Goal: Task Accomplishment & Management: Manage account settings

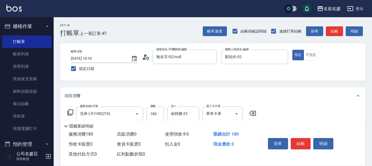
scroll to position [49, 0]
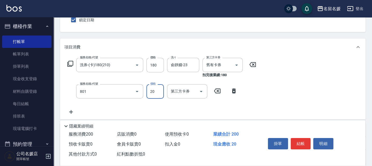
type input "潤絲(801)"
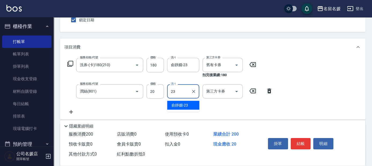
type input "俞靜嫺-23"
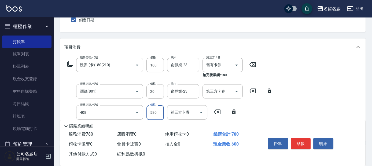
type input "剪髮(580)(408)"
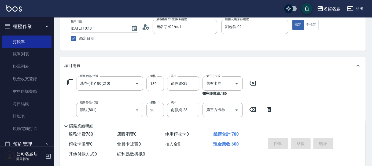
scroll to position [0, 0]
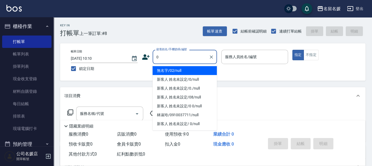
type input "0"
type input "13"
type button "true"
type input "無名字/02/null"
type input "支援-13"
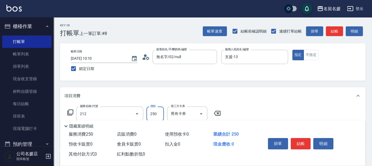
type input "洗髮券-(卡)250(212)"
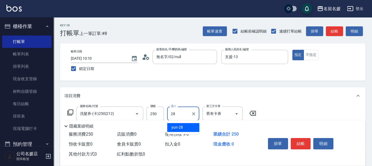
type input "yun-28"
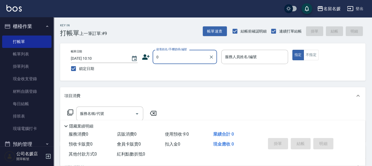
type input "0"
type input "02"
type input "無名字/02/null"
type input "劉冠伶-02"
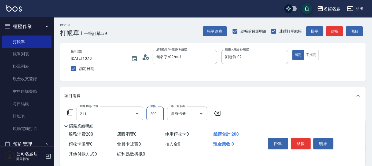
type input "洗髮券~名留200(211)"
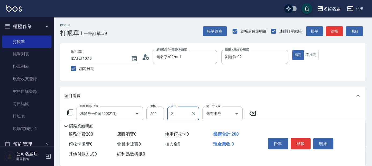
type input "許庭瑀-21"
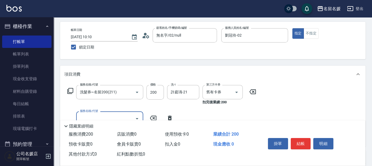
scroll to position [24, 0]
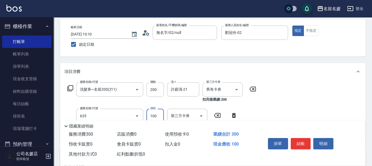
type input "煥彩.玻酸.晶膜.水療(635)"
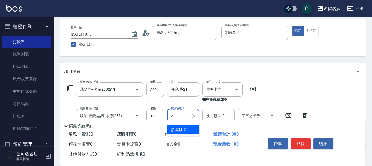
type input "許庭瑀-21"
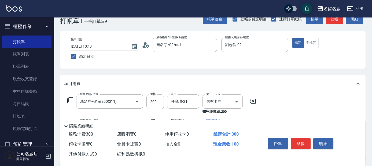
scroll to position [0, 0]
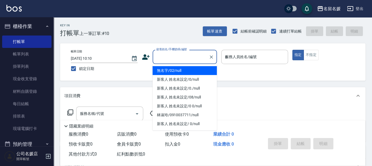
type input "03"
type input "無名字/02/null"
type input "[PERSON_NAME]-03"
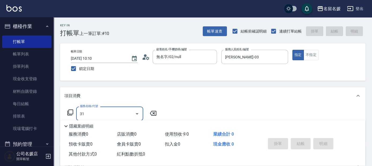
type input "312"
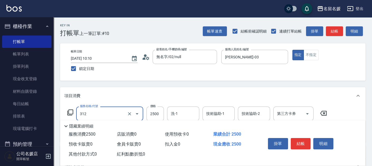
type input "生化離子燙(自材)(312)"
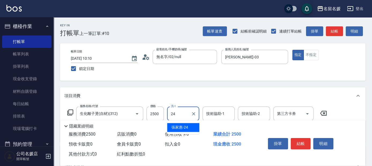
type input "[PERSON_NAME]-24"
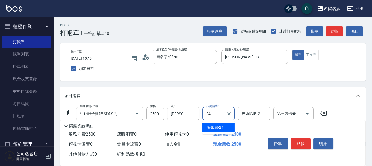
type input "[PERSON_NAME]-24"
type input "洗髮[300](206)"
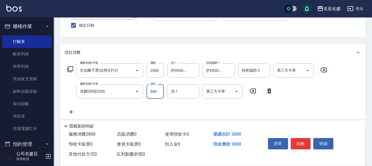
scroll to position [49, 0]
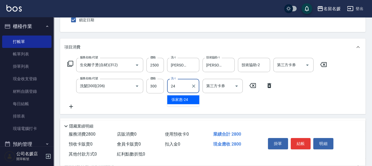
type input "[PERSON_NAME]-24"
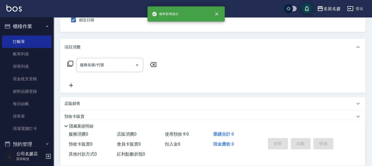
scroll to position [0, 0]
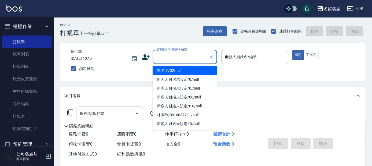
type input "03"
type input "無名字/02/null"
type input "[PERSON_NAME]-03"
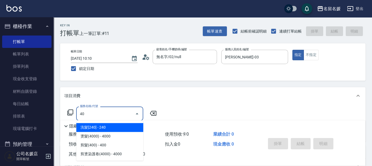
type input "408"
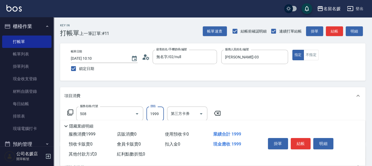
type input "洗+剪+染(508)"
type input "2500"
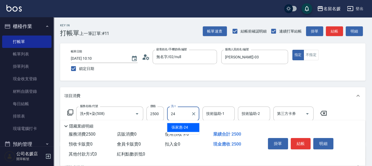
type input "[PERSON_NAME]-24"
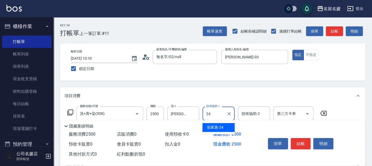
type input "[PERSON_NAME]-24"
type input "滾珠洗髮699(299)"
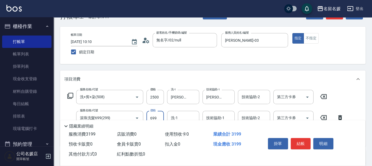
scroll to position [49, 0]
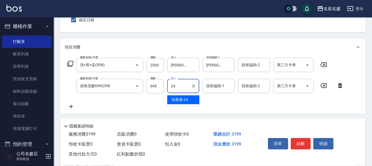
type input "[PERSON_NAME]-24"
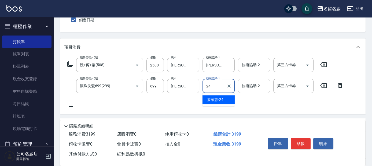
type input "[PERSON_NAME]-24"
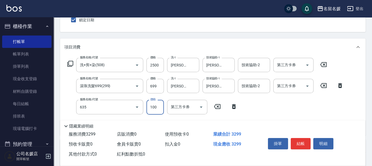
type input "煥彩.玻酸.晶膜.水療(635)"
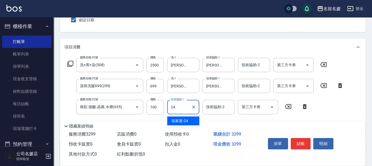
type input "[PERSON_NAME]-24"
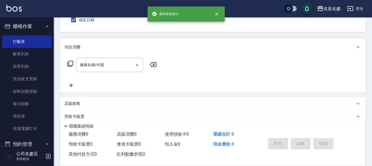
scroll to position [0, 0]
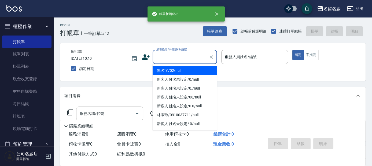
type input "03"
type input "無名字/02/null"
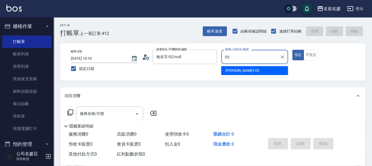
type input "[PERSON_NAME]-03"
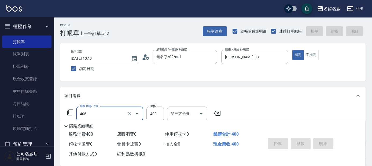
type input "406"
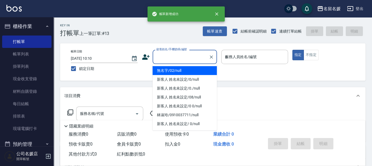
type input "03"
type input "無名字/02/null"
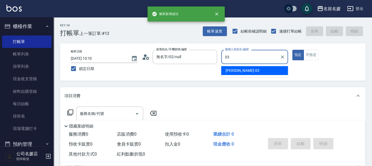
type input "[PERSON_NAME]-03"
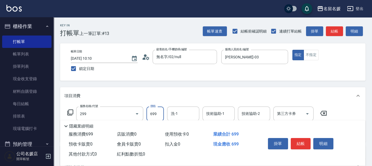
type input "滾珠洗髮699(299)"
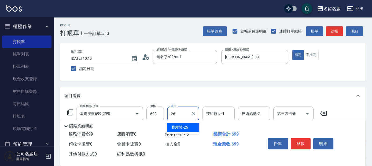
type input "蔡愛陵-26"
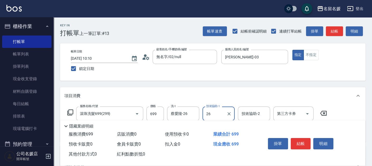
type input "蔡愛陵-26"
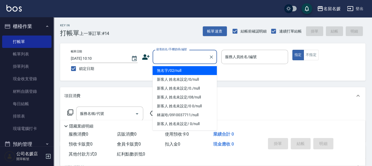
type input "0"
type input "無名字/02/null"
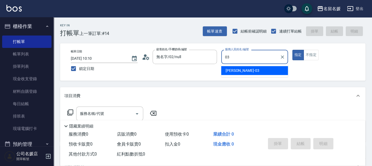
type input "[PERSON_NAME]-03"
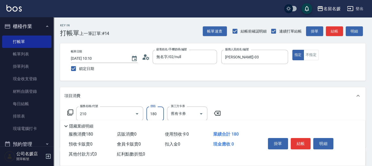
type input "洗券-(卡)180(210)"
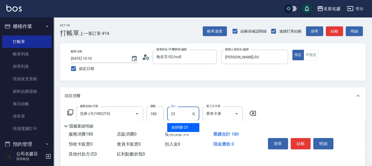
type input "俞靜嫺-23"
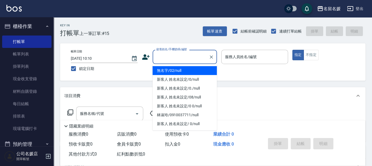
click at [185, 60] on input "顧客姓名/手機號碼/編號" at bounding box center [181, 56] width 52 height 9
click at [183, 69] on li "無名字/02/null" at bounding box center [185, 70] width 64 height 9
click at [233, 57] on label "服務人員姓名/編號" at bounding box center [241, 56] width 32 height 5
click at [233, 57] on input "服務人員姓名/編號" at bounding box center [255, 56] width 62 height 9
type input "無名字/02/null"
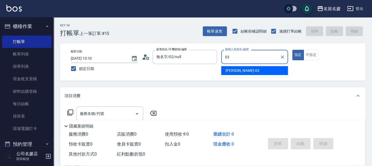
type input "[PERSON_NAME]-03"
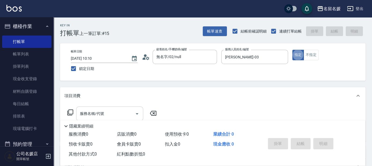
click at [96, 116] on input "服務名稱/代號" at bounding box center [106, 113] width 54 height 9
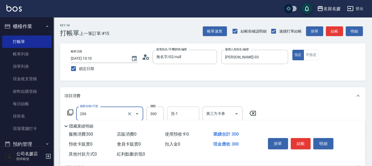
click at [180, 114] on input "洗-1" at bounding box center [183, 113] width 27 height 9
type input "洗髮[300](206)"
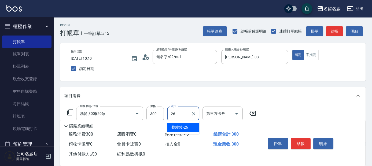
type input "蔡愛陵-26"
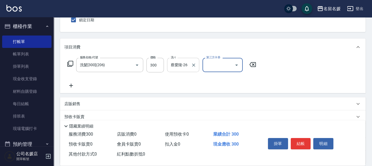
scroll to position [49, 0]
click at [71, 85] on icon at bounding box center [71, 86] width 4 height 4
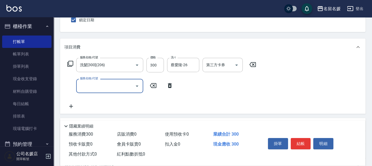
click at [97, 87] on input "服務名稱/代號" at bounding box center [106, 85] width 54 height 9
click at [193, 84] on input "洗-1" at bounding box center [183, 85] width 27 height 9
type input "潤絲(801)"
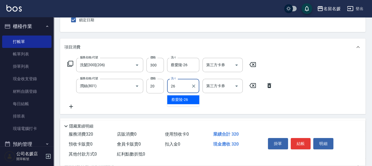
type input "蔡愛陵-26"
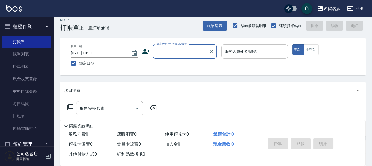
scroll to position [0, 0]
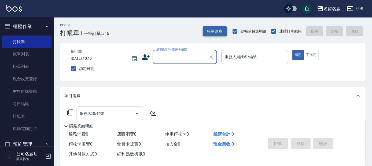
click at [211, 33] on button "帳單速查" at bounding box center [215, 31] width 24 height 10
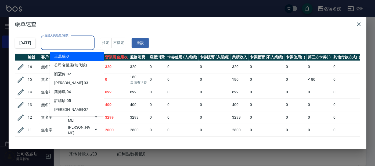
click at [73, 43] on div "服務人員姓名/編號 服務人員姓名/編號" at bounding box center [68, 43] width 54 height 14
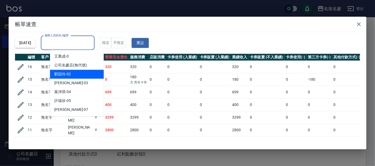
click at [76, 75] on div "劉冠伶 -02" at bounding box center [77, 74] width 54 height 9
type input "劉冠伶-02"
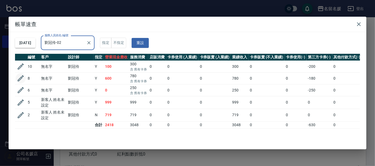
click at [23, 77] on icon "button" at bounding box center [21, 78] width 6 height 6
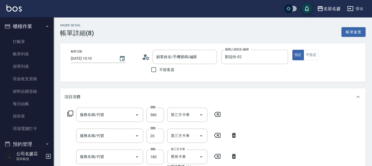
type input "[DATE] 10:10"
type input "劉冠伶-02"
type input "無名字/02/null"
type input "剪髮(580)(408)"
type input "潤絲(801)"
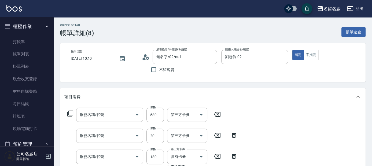
type input "洗券-(卡)180(210)"
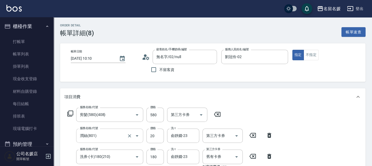
scroll to position [24, 0]
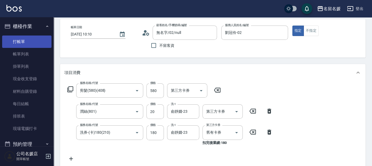
click at [42, 38] on link "打帳單" at bounding box center [26, 41] width 49 height 12
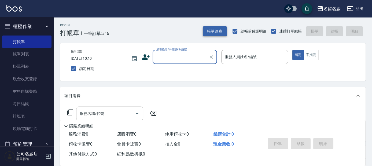
click at [217, 31] on button "帳單速查" at bounding box center [215, 31] width 24 height 10
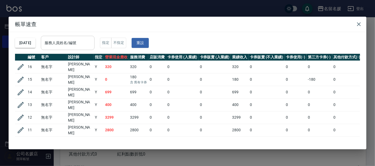
click at [76, 38] on div "服務人員姓名/編號 服務人員姓名/編號" at bounding box center [68, 43] width 54 height 14
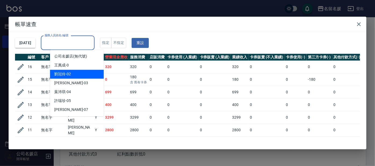
click at [84, 75] on div "劉冠伶 -02" at bounding box center [77, 74] width 54 height 9
type input "劉冠伶-02"
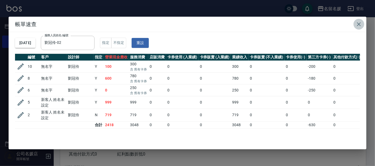
click at [359, 24] on icon "button" at bounding box center [358, 24] width 6 height 6
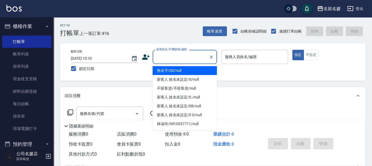
click at [180, 57] on input "顧客姓名/手機號碼/編號" at bounding box center [181, 56] width 52 height 9
drag, startPoint x: 181, startPoint y: 70, endPoint x: 226, endPoint y: 55, distance: 48.1
click at [182, 70] on li "無名字/02/null" at bounding box center [185, 70] width 64 height 9
type input "無名字/02/null"
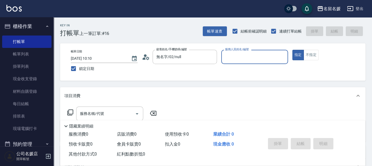
click at [233, 54] on input "服務人員姓名/編號" at bounding box center [255, 56] width 62 height 9
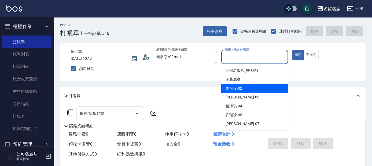
drag, startPoint x: 241, startPoint y: 88, endPoint x: 180, endPoint y: 108, distance: 63.5
click at [241, 88] on span "劉冠伶 -02" at bounding box center [234, 88] width 17 height 6
type input "劉冠伶-02"
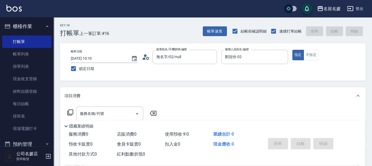
click at [70, 112] on icon at bounding box center [70, 112] width 6 height 6
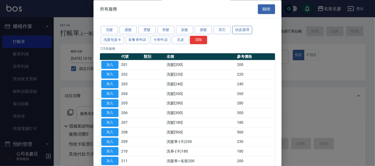
click at [239, 28] on button "頭皮護理" at bounding box center [242, 30] width 20 height 8
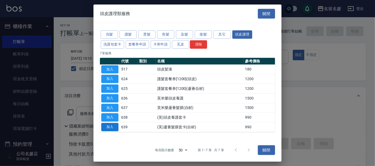
click at [108, 126] on button "加入" at bounding box center [109, 127] width 17 height 8
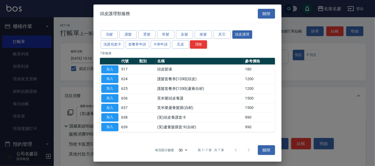
type input "(芙)蘆薈髮膜套卡(自材)(639)"
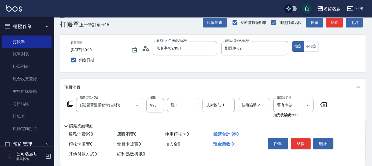
scroll to position [24, 0]
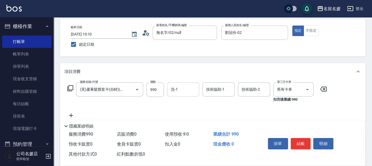
click at [174, 91] on div "洗-1 洗-1" at bounding box center [183, 89] width 32 height 14
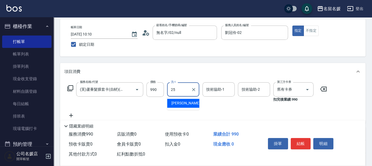
type input "[PERSON_NAME]-25"
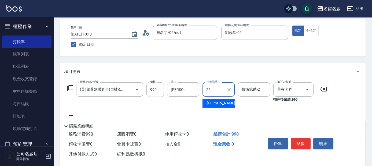
type input "[PERSON_NAME]-25"
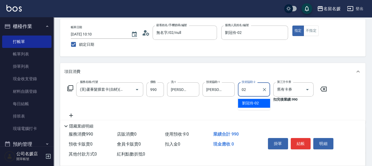
type input "劉冠伶-02"
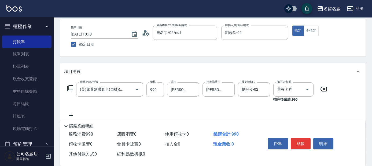
click at [70, 86] on icon at bounding box center [70, 88] width 6 height 6
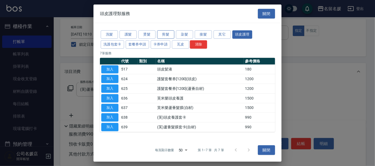
click at [170, 37] on button "剪髮" at bounding box center [165, 34] width 17 height 8
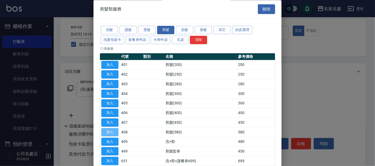
drag, startPoint x: 108, startPoint y: 130, endPoint x: 117, endPoint y: 120, distance: 12.9
click at [108, 129] on button "加入" at bounding box center [109, 132] width 17 height 8
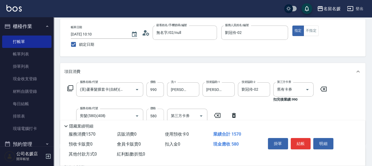
scroll to position [49, 0]
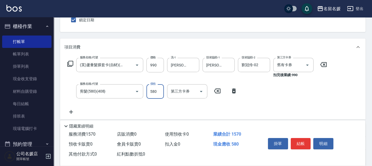
click at [159, 91] on input "580" at bounding box center [155, 91] width 17 height 14
type input "500"
click at [299, 142] on button "結帳" at bounding box center [301, 143] width 20 height 11
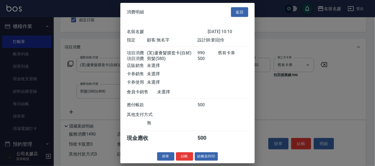
click at [298, 142] on div at bounding box center [187, 83] width 375 height 166
click at [187, 160] on button "結帳" at bounding box center [184, 156] width 17 height 8
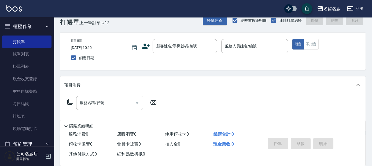
scroll to position [0, 0]
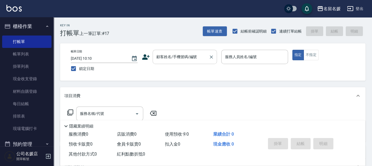
click at [190, 62] on div "顧客姓名/手機號碼/編號" at bounding box center [185, 57] width 64 height 14
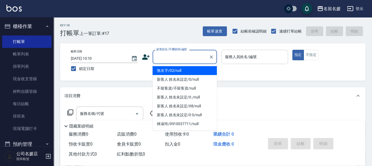
drag, startPoint x: 191, startPoint y: 70, endPoint x: 243, endPoint y: 52, distance: 55.0
click at [192, 68] on li "無名字/02/null" at bounding box center [185, 70] width 64 height 9
click at [243, 52] on input "服務人員姓名/編號" at bounding box center [255, 56] width 62 height 9
type input "0"
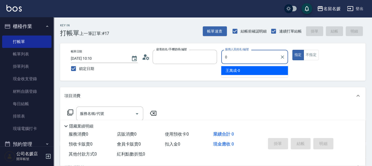
type input "無名字/02/null"
type input "04"
type button "true"
type input "[PERSON_NAME]-04"
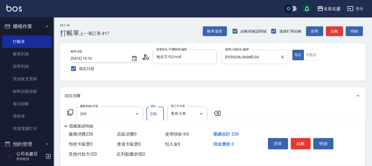
type input "洗髮券-(卡)230(209)"
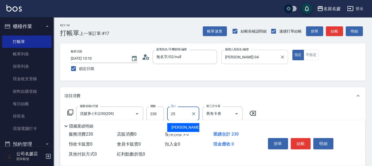
type input "[PERSON_NAME]-25"
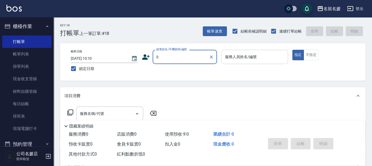
type input "0"
type input "."
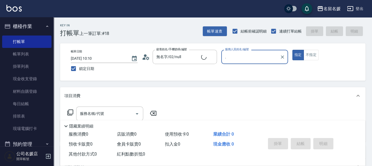
type input "新客人 姓名未設定/0/null"
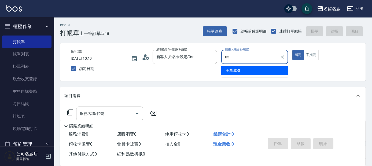
type input "[PERSON_NAME]-03"
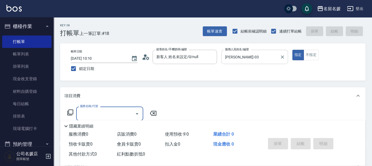
scroll to position [24, 0]
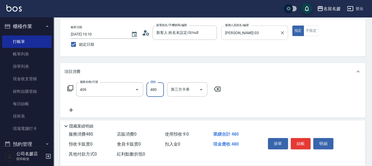
type input "洗+剪(409)"
type input "580"
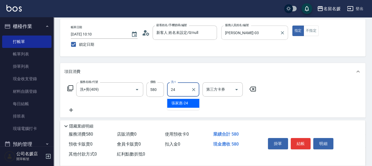
type input "[PERSON_NAME]-24"
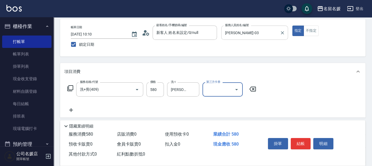
scroll to position [0, 0]
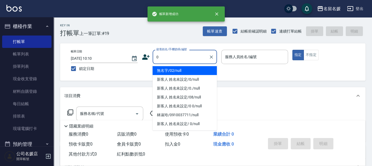
type input "0"
type input "13"
type input "無名字/02/null"
type input "支援-13"
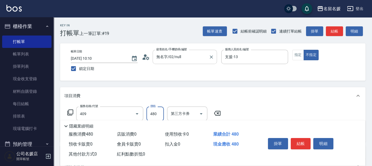
type input "洗+剪(409)"
type input "580"
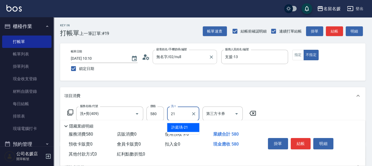
type input "許庭瑀-21"
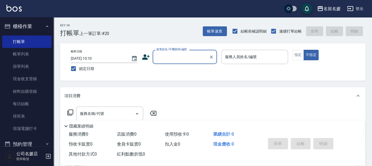
click at [179, 59] on div "顧客姓名/手機號碼/編號 顧客姓名/手機號碼/編號" at bounding box center [185, 57] width 64 height 14
drag, startPoint x: 179, startPoint y: 54, endPoint x: 180, endPoint y: 57, distance: 3.0
click at [180, 56] on input "顧客姓名/手機號碼/編號" at bounding box center [181, 56] width 52 height 9
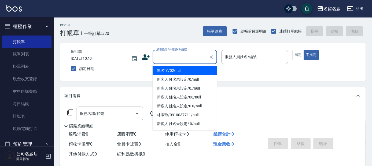
drag, startPoint x: 185, startPoint y: 70, endPoint x: 228, endPoint y: 54, distance: 46.1
click at [185, 70] on li "無名字/02/null" at bounding box center [185, 70] width 64 height 9
click at [234, 55] on label "服務人員姓名/編號" at bounding box center [241, 56] width 32 height 5
click at [234, 55] on input "服務人員姓名/編號" at bounding box center [255, 56] width 62 height 9
type input "無名字/02/null"
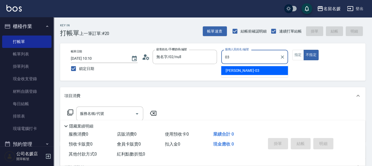
type input "03"
type button "false"
type input "[PERSON_NAME]-03"
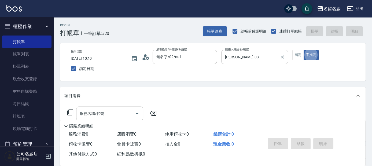
drag, startPoint x: 294, startPoint y: 54, endPoint x: 288, endPoint y: 55, distance: 6.1
click at [294, 54] on button "指定" at bounding box center [299, 55] width 12 height 10
click at [119, 110] on input "服務名稱/代號" at bounding box center [106, 113] width 54 height 9
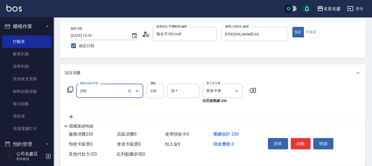
scroll to position [24, 0]
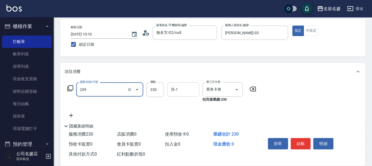
click at [189, 91] on input "洗-1" at bounding box center [183, 89] width 27 height 9
type input "洗髮券-(卡)230(209)"
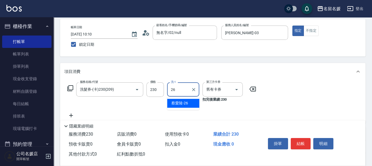
type input "蔡愛陵-26"
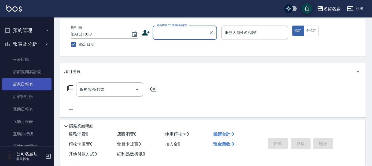
scroll to position [122, 0]
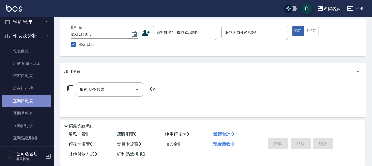
click at [26, 102] on link "互助日報表" at bounding box center [26, 101] width 49 height 12
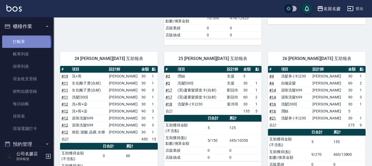
click at [24, 43] on link "打帳單" at bounding box center [26, 41] width 49 height 12
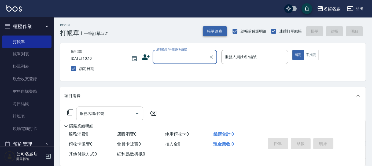
click at [214, 32] on button "帳單速查" at bounding box center [215, 31] width 24 height 10
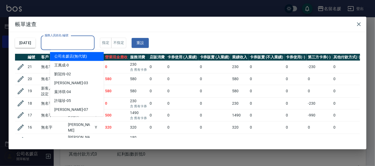
click at [75, 42] on input "服務人員姓名/編號" at bounding box center [67, 42] width 49 height 9
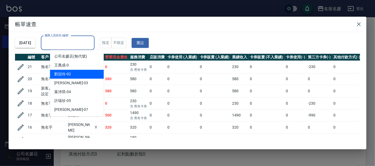
click at [76, 73] on div "劉冠伶 -02" at bounding box center [77, 74] width 54 height 9
type input "劉冠伶-02"
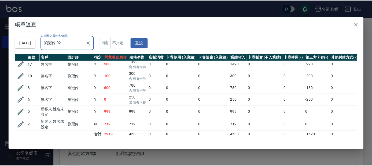
scroll to position [6, 0]
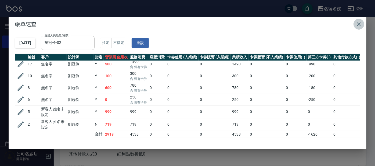
click at [358, 24] on icon "button" at bounding box center [359, 24] width 4 height 4
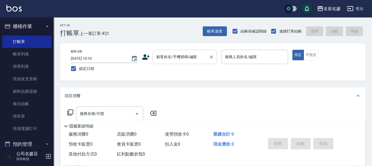
click at [189, 55] on div "顧客姓名/手機號碼/編號 顧客姓名/手機號碼/編號" at bounding box center [185, 57] width 64 height 14
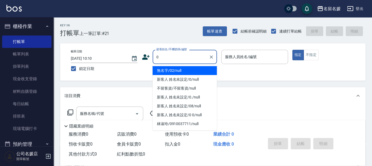
type input "0"
type input "1"
type input "無名字/02/null"
type input "13"
type button "true"
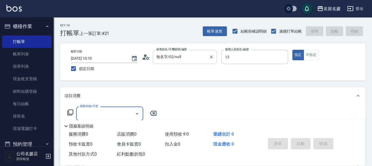
type input "支援-13"
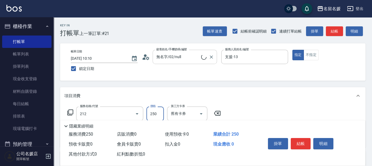
type input "洗髮券-(卡)250(212)"
type input "新客人 姓名未設定/0/null"
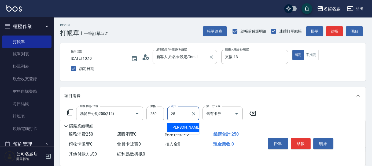
type input "[PERSON_NAME]-25"
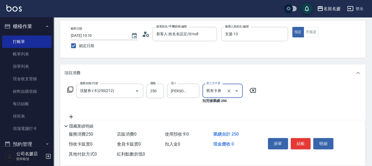
scroll to position [24, 0]
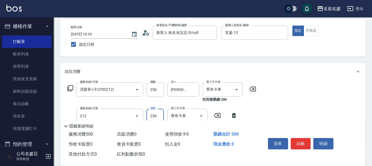
type input "洗髮券-(卡)250(212)"
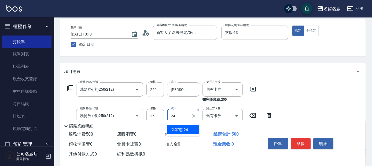
type input "[PERSON_NAME]-24"
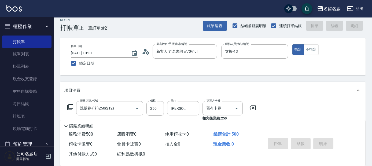
scroll to position [0, 0]
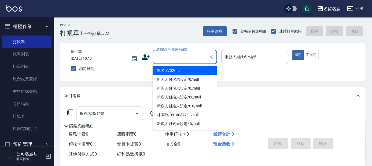
click at [178, 57] on input "顧客姓名/手機號碼/編號" at bounding box center [181, 56] width 52 height 9
type input "0"
type input "無名字/02/null"
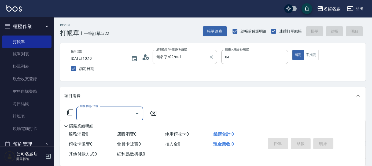
type input "[PERSON_NAME]-04"
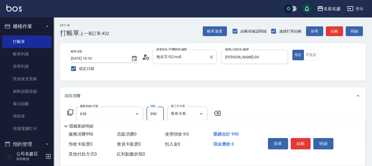
type input "(芙)頭皮養護套卡(638)"
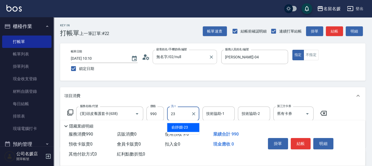
type input "俞靜嫺-23"
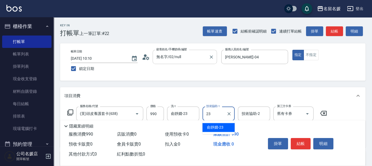
type input "俞靜嫺-23"
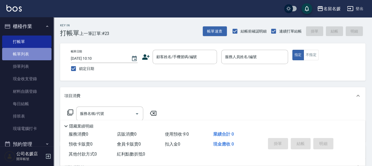
click at [27, 54] on link "帳單列表" at bounding box center [26, 54] width 49 height 12
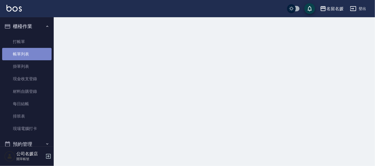
click at [27, 54] on link "帳單列表" at bounding box center [26, 54] width 49 height 12
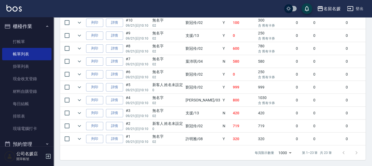
scroll to position [331, 0]
click at [119, 45] on link "詳情" at bounding box center [114, 48] width 17 height 8
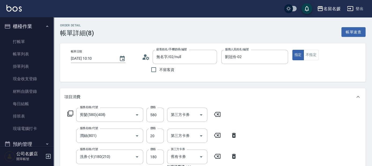
type input "無名字/02/null"
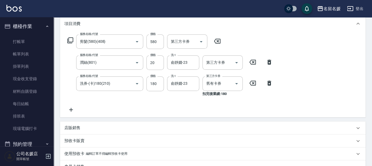
click at [71, 106] on icon at bounding box center [70, 109] width 13 height 6
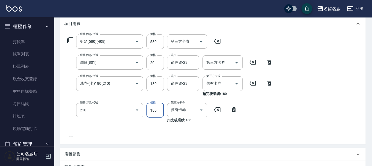
type input "洗券-(卡)180(210)"
type input "舊有卡券"
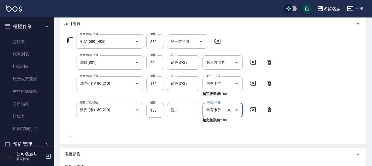
click at [173, 107] on div "洗-1 洗-1" at bounding box center [183, 110] width 32 height 14
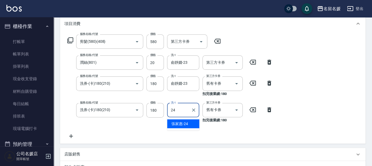
type input "[PERSON_NAME]-24"
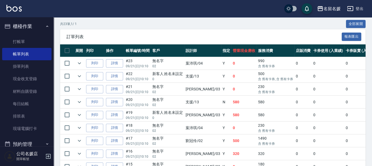
scroll to position [122, 0]
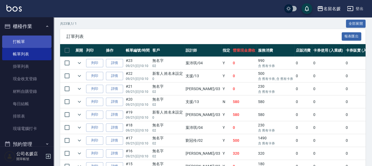
click at [39, 42] on link "打帳單" at bounding box center [26, 41] width 49 height 12
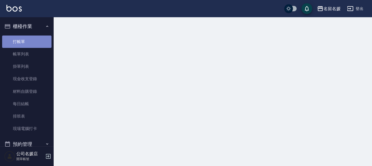
click at [39, 42] on link "打帳單" at bounding box center [26, 41] width 49 height 12
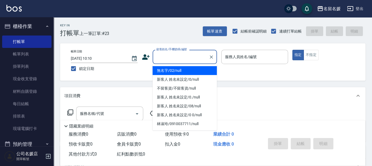
click at [188, 59] on input "顧客姓名/手機號碼/編號" at bounding box center [181, 56] width 52 height 9
drag, startPoint x: 183, startPoint y: 70, endPoint x: 206, endPoint y: 37, distance: 40.9
click at [183, 70] on li "無名字/02/null" at bounding box center [185, 70] width 64 height 9
click at [237, 57] on label "服務人員姓名/編號" at bounding box center [241, 56] width 32 height 5
click at [237, 57] on input "服務人員姓名/編號" at bounding box center [255, 56] width 62 height 9
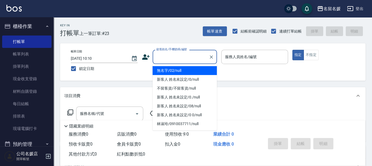
type input "無名字/02/null"
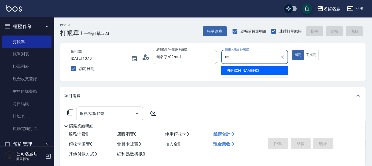
type input "03"
type button "true"
type input "[PERSON_NAME]-03"
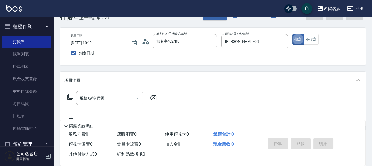
scroll to position [24, 0]
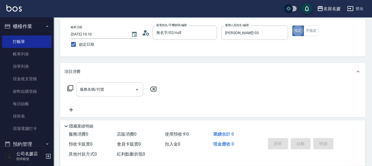
click at [106, 91] on input "服務名稱/代號" at bounding box center [106, 89] width 54 height 9
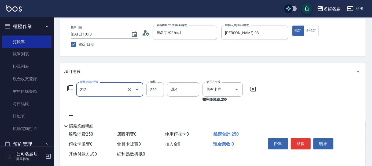
click at [174, 91] on div "洗-1 洗-1" at bounding box center [183, 89] width 32 height 14
type input "洗髮券-(卡)250(212)"
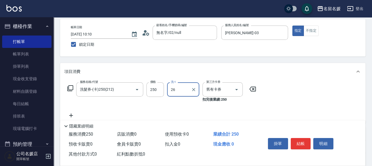
type input "蔡愛陵-26"
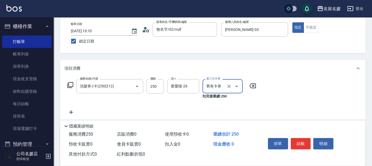
scroll to position [49, 0]
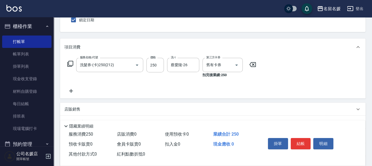
click at [71, 91] on icon at bounding box center [71, 91] width 4 height 4
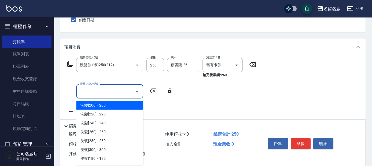
click at [104, 92] on input "服務名稱/代號" at bounding box center [106, 90] width 54 height 9
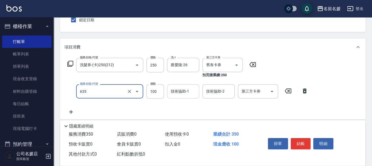
click at [190, 87] on input "技術協助-1" at bounding box center [183, 90] width 27 height 9
type input "煥彩.玻酸.晶膜.水療(635)"
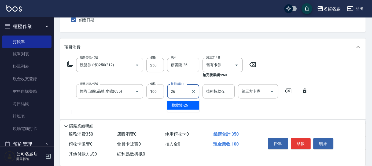
type input "蔡愛陵-26"
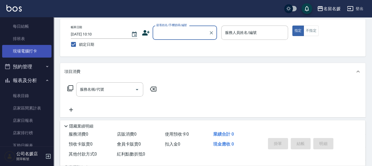
scroll to position [97, 0]
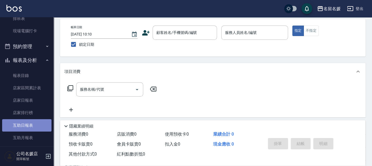
click at [31, 125] on link "互助日報表" at bounding box center [26, 125] width 49 height 12
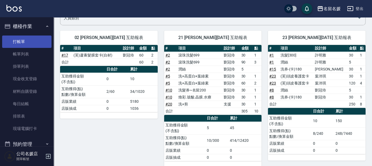
click at [34, 38] on link "打帳單" at bounding box center [26, 41] width 49 height 12
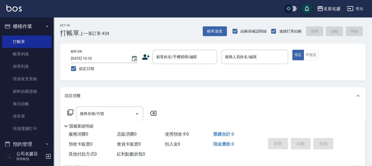
click at [217, 24] on div "Key In 打帳單 上一筆訂單:#24 帳單速查 結帳前確認明細 連續打單結帳 掛單 結帳 明細" at bounding box center [210, 27] width 312 height 20
click at [212, 31] on button "帳單速查" at bounding box center [215, 31] width 24 height 10
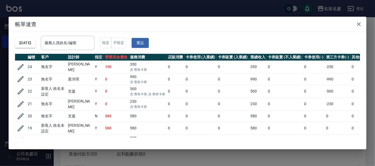
click at [30, 69] on td "24" at bounding box center [32, 66] width 13 height 13
click at [24, 67] on icon "button" at bounding box center [21, 67] width 8 height 8
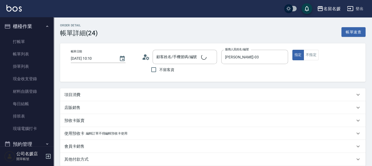
type input "[DATE] 10:10"
type input "[PERSON_NAME]-03"
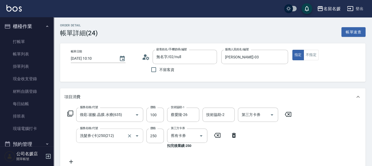
type input "無名字/02/null"
type input "煥彩.玻酸.晶膜.水療(635)"
type input "洗髮券-(卡)250(212)"
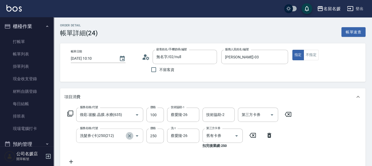
click at [129, 135] on icon "Clear" at bounding box center [129, 135] width 3 height 3
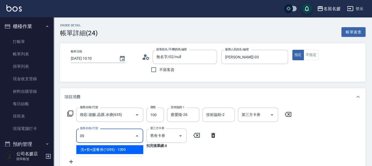
type input "洗+剪+護餐券(1099)(640)"
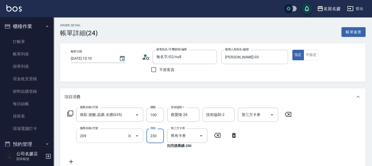
type input "洗髮券-(卡)230(209)"
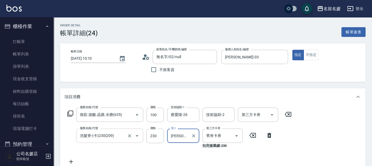
type input "蔡"
type input "蔡愛陵-26"
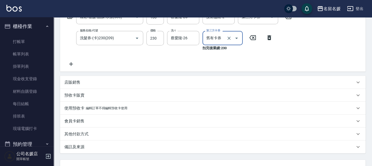
scroll to position [142, 0]
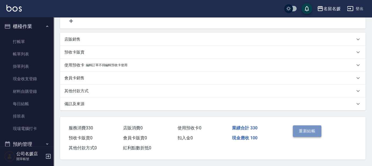
click at [314, 131] on button "重新結帳" at bounding box center [307, 130] width 28 height 11
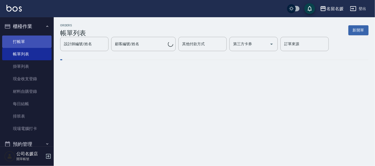
click at [23, 46] on link "打帳單" at bounding box center [26, 41] width 49 height 12
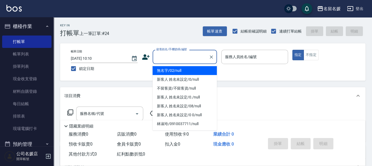
click at [186, 57] on input "顧客姓名/手機號碼/編號" at bounding box center [181, 56] width 52 height 9
click at [187, 70] on li "無名字/02/null" at bounding box center [185, 70] width 64 height 9
type input "無名字/02/null"
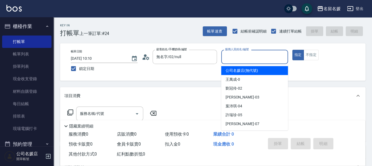
click at [240, 53] on input "服務人員姓名/編號" at bounding box center [255, 56] width 62 height 9
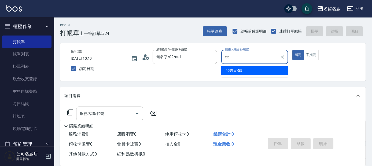
type input "55"
type button "true"
type input "[PERSON_NAME]-55"
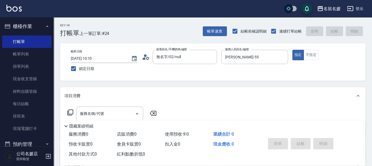
click at [72, 112] on icon at bounding box center [70, 112] width 6 height 6
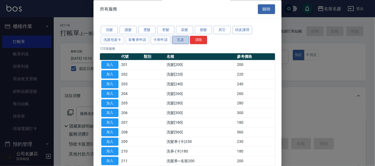
click at [181, 41] on button "瓦皮" at bounding box center [180, 40] width 17 height 8
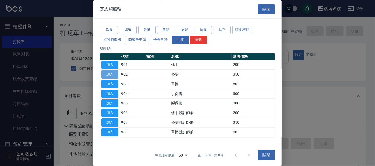
click at [111, 74] on button "加入" at bounding box center [109, 74] width 17 height 8
type input "修腳(902)"
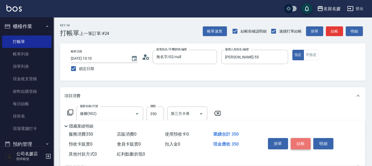
click at [300, 142] on button "結帳" at bounding box center [301, 143] width 20 height 11
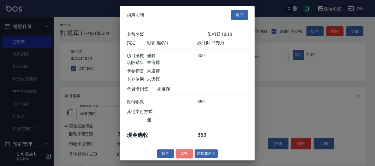
click at [181, 156] on button "結帳" at bounding box center [184, 153] width 17 height 8
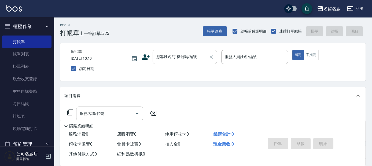
click at [201, 63] on div "顧客姓名/手機號碼/編號" at bounding box center [185, 57] width 64 height 14
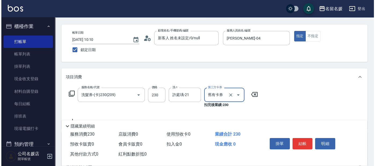
scroll to position [24, 0]
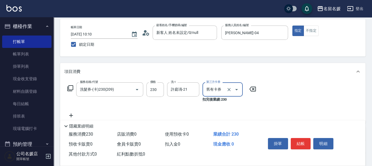
click at [71, 88] on icon at bounding box center [70, 88] width 6 height 6
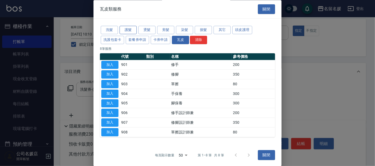
click at [132, 32] on button "護髮" at bounding box center [127, 30] width 17 height 8
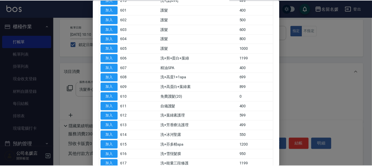
scroll to position [73, 0]
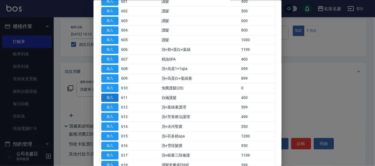
click at [111, 97] on button "加入" at bounding box center [109, 97] width 17 height 8
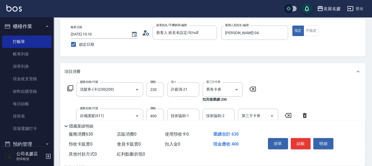
click at [185, 116] on div "技術協助-1 技術協助-1" at bounding box center [183, 115] width 32 height 14
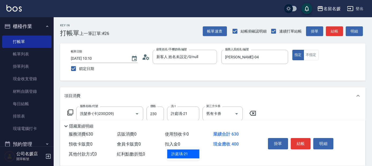
scroll to position [24, 0]
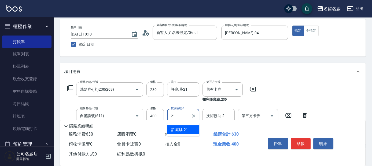
type input "許庭瑀-21"
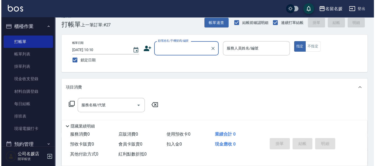
scroll to position [0, 0]
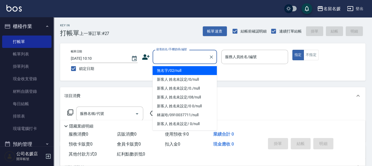
type input "1"
type input "無名字/02/null"
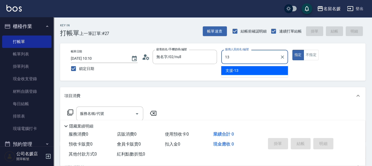
type input "13"
type button "true"
type input "支援-13"
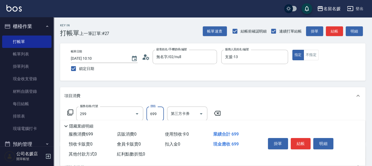
type input "滾珠洗髮699(299)"
type input "3"
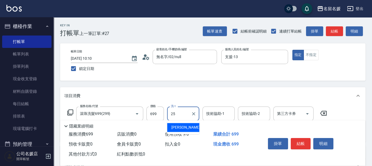
type input "[PERSON_NAME]-25"
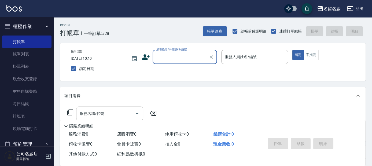
click at [158, 57] on input "顧客姓名/手機號碼/編號" at bounding box center [181, 56] width 52 height 9
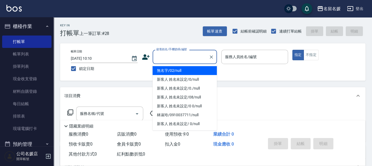
click at [181, 73] on li "無名字/02/null" at bounding box center [185, 70] width 64 height 9
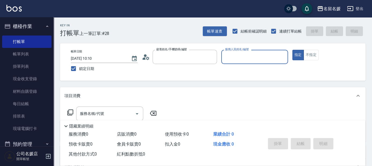
type input "無名字/02/null"
click at [246, 57] on input "服務人員姓名/編號" at bounding box center [255, 56] width 62 height 9
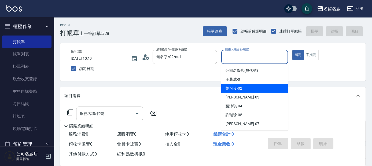
click at [229, 91] on div "劉冠伶 -02" at bounding box center [255, 88] width 67 height 9
type input "劉冠伶-02"
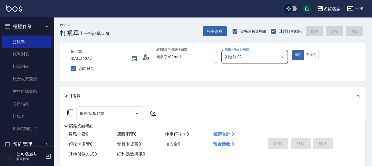
click at [68, 111] on icon at bounding box center [70, 112] width 6 height 6
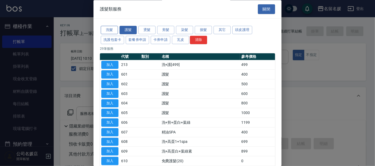
click at [115, 30] on button "洗髮" at bounding box center [109, 30] width 17 height 8
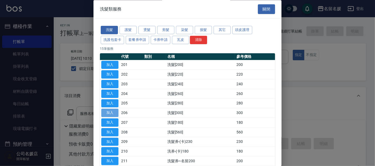
click at [110, 113] on button "加入" at bounding box center [109, 113] width 17 height 8
type input "洗髮[300](206)"
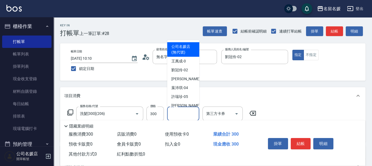
click at [181, 112] on input "洗-1" at bounding box center [183, 113] width 27 height 9
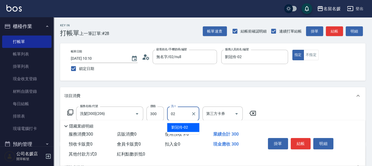
type input "劉冠伶-02"
click at [69, 110] on icon at bounding box center [70, 112] width 6 height 6
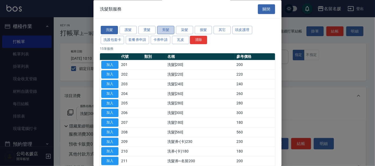
click at [172, 28] on button "剪髮" at bounding box center [165, 30] width 17 height 8
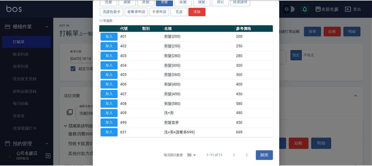
scroll to position [28, 0]
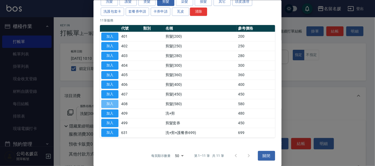
drag, startPoint x: 111, startPoint y: 100, endPoint x: 145, endPoint y: 98, distance: 34.1
click at [111, 99] on button "加入" at bounding box center [109, 103] width 17 height 8
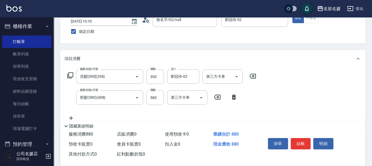
scroll to position [49, 0]
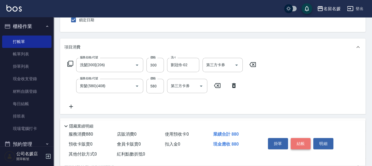
click at [303, 140] on button "結帳" at bounding box center [301, 143] width 20 height 11
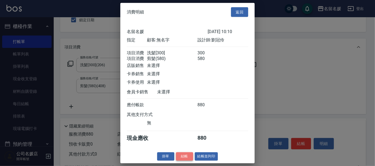
click at [184, 158] on button "結帳" at bounding box center [184, 156] width 17 height 8
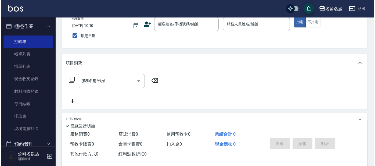
scroll to position [0, 0]
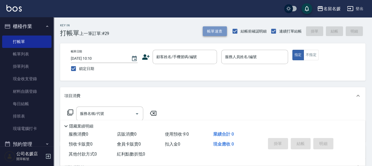
click at [210, 34] on button "帳單速查" at bounding box center [215, 31] width 24 height 10
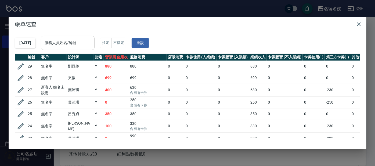
click at [71, 44] on input "服務人員姓名/編號" at bounding box center [67, 42] width 49 height 9
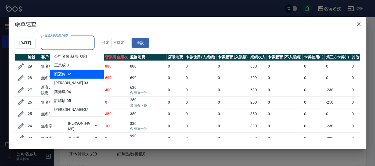
click at [77, 73] on div "劉冠伶 -02" at bounding box center [77, 74] width 54 height 9
type input "劉冠伶-02"
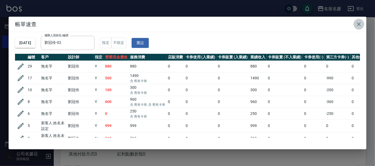
click at [358, 24] on icon "button" at bounding box center [359, 24] width 4 height 4
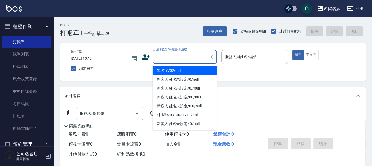
click at [185, 57] on input "顧客姓名/手機號碼/編號" at bounding box center [181, 56] width 52 height 9
drag, startPoint x: 177, startPoint y: 71, endPoint x: 243, endPoint y: 69, distance: 65.5
click at [178, 70] on li "無名字/02/null" at bounding box center [185, 70] width 64 height 9
type input "無名字/02/null"
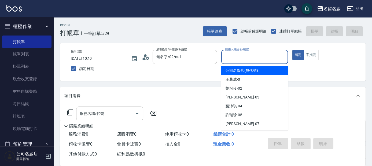
click at [257, 59] on input "服務人員姓名/編號" at bounding box center [255, 56] width 62 height 9
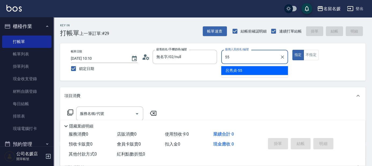
type input "[PERSON_NAME]-55"
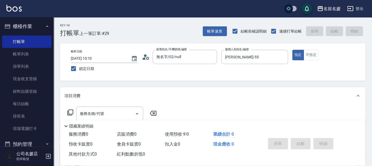
click at [71, 113] on icon at bounding box center [70, 112] width 6 height 6
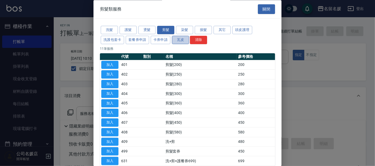
click at [182, 39] on button "瓦皮" at bounding box center [180, 40] width 17 height 8
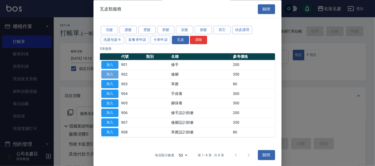
click at [111, 72] on button "加入" at bounding box center [109, 74] width 17 height 8
type input "修腳(902)"
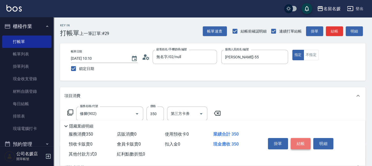
click at [303, 143] on button "結帳" at bounding box center [301, 143] width 20 height 11
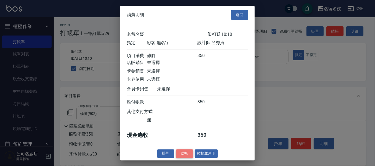
click at [186, 156] on button "結帳" at bounding box center [184, 153] width 17 height 8
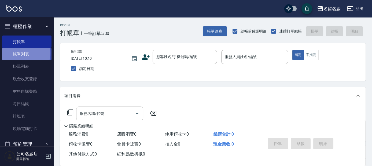
click at [24, 53] on link "帳單列表" at bounding box center [26, 54] width 49 height 12
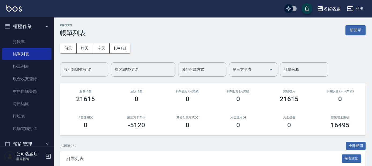
click at [82, 71] on div "設計師編號/姓名 設計師編號/姓名" at bounding box center [84, 69] width 48 height 14
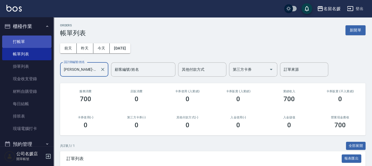
type input "[PERSON_NAME]-55"
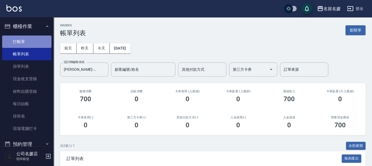
click at [37, 43] on link "打帳單" at bounding box center [26, 41] width 49 height 12
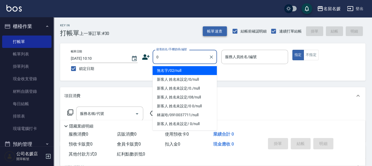
type input "0"
type input "02"
type button "true"
type input "無名字/02/null"
type input "劉冠伶-02"
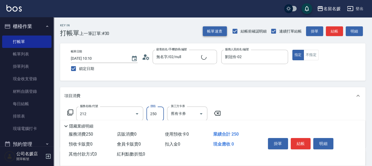
type input "洗髮券-(卡)250(212)"
type input "新客人 姓名未設定/0/null"
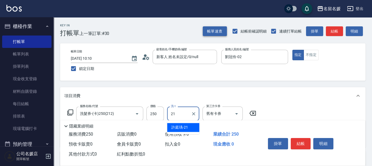
type input "許庭瑀-21"
type input "洗髮券-(卡)250(212)"
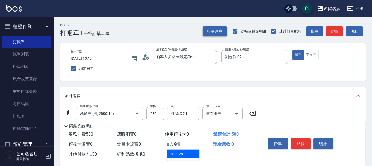
type input "yun-28"
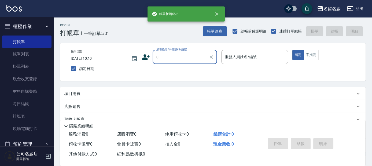
type input "0"
type input "03"
type input "無名字/02/null"
type input "[PERSON_NAME]-03"
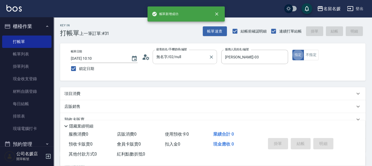
click at [293, 50] on button "指定" at bounding box center [299, 55] width 12 height 10
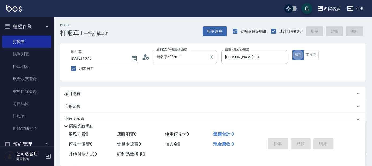
click at [293, 50] on button "指定" at bounding box center [299, 55] width 12 height 10
click at [129, 92] on div "項目消費" at bounding box center [209, 94] width 291 height 6
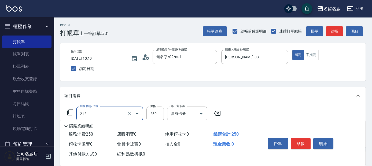
type input "洗髮券-(卡)250(212)"
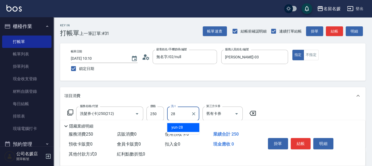
type input "yun-28"
type input "635"
type input "28"
type input "煥彩.玻酸.晶膜.水療(635)"
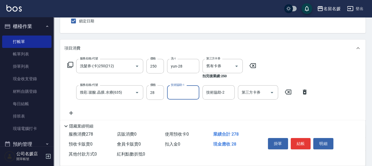
scroll to position [73, 0]
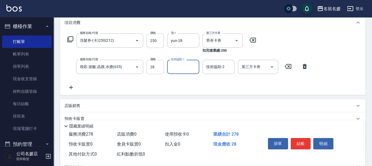
click at [159, 72] on input "28" at bounding box center [155, 67] width 17 height 14
type input "100"
type input "yun-28"
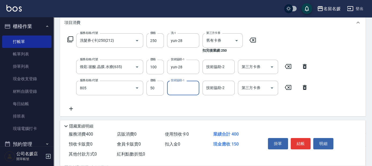
type input "勞水(805)"
type input "劉冠伶-02"
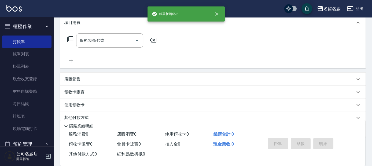
scroll to position [0, 0]
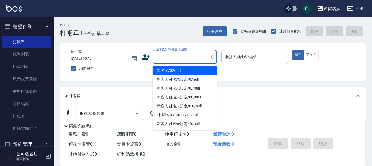
type input "0"
type input "無名字/02/null"
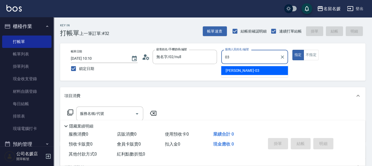
type input "[PERSON_NAME]-03"
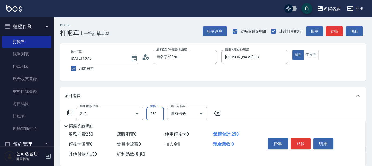
type input "洗髮券-(卡)250(212)"
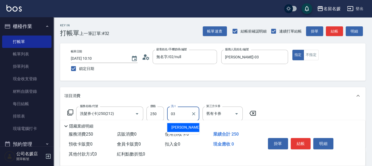
type input "[PERSON_NAME]-03"
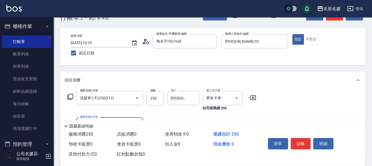
scroll to position [24, 0]
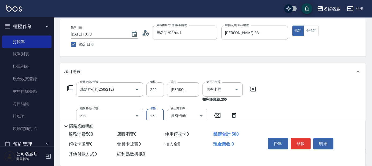
type input "洗髮券-(卡)250(212)"
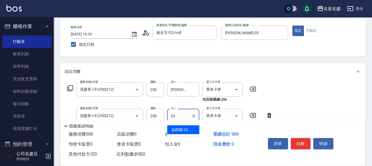
type input "俞靜嫺-23"
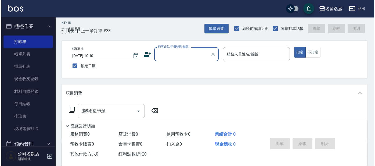
scroll to position [0, 0]
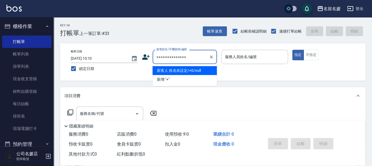
type input "+++++++++++++++"
click at [212, 56] on icon "Clear" at bounding box center [211, 56] width 5 height 5
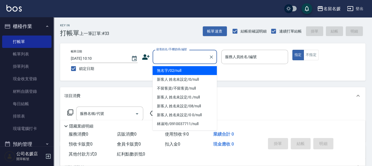
drag, startPoint x: 181, startPoint y: 70, endPoint x: 234, endPoint y: 51, distance: 56.6
click at [182, 69] on li "無名字/02/null" at bounding box center [185, 70] width 64 height 9
type input "無名字/02/null"
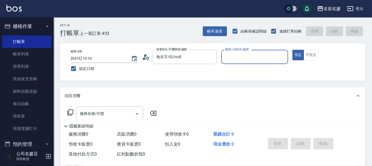
click at [234, 51] on div "服務人員姓名/編號" at bounding box center [255, 57] width 67 height 14
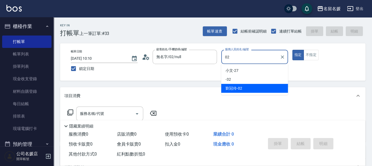
type input "劉冠伶-02"
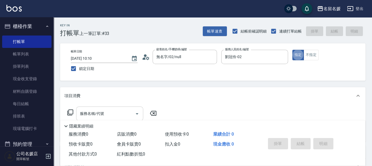
click at [121, 114] on input "服務名稱/代號" at bounding box center [106, 113] width 54 height 9
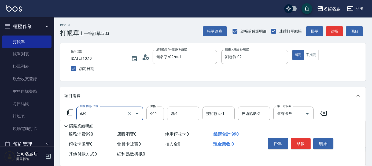
click at [183, 111] on input "洗-1" at bounding box center [183, 113] width 27 height 9
type input "(芙)蘆薈髮膜套卡(自材)(639)"
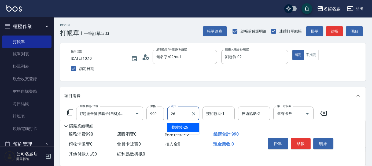
type input "蔡愛陵-26"
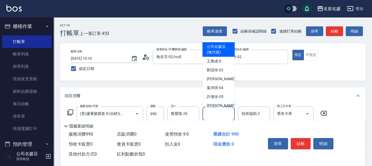
click at [210, 110] on input "技術協助-1" at bounding box center [218, 113] width 27 height 9
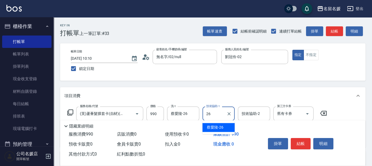
type input "蔡愛陵-26"
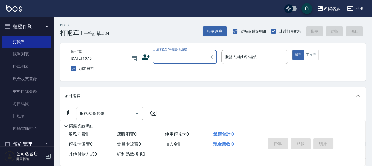
type input "+"
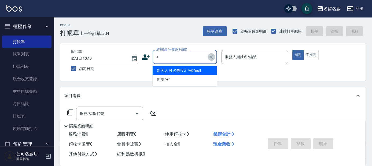
click at [210, 56] on icon "Clear" at bounding box center [211, 56] width 5 height 5
click at [187, 57] on input "顧客姓名/手機號碼/編號" at bounding box center [181, 56] width 52 height 9
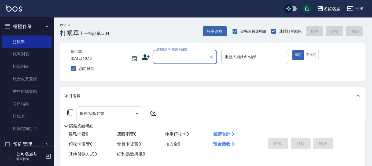
click at [186, 58] on input "顧客姓名/手機號碼/編號" at bounding box center [181, 56] width 52 height 9
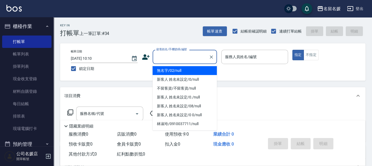
drag, startPoint x: 180, startPoint y: 69, endPoint x: 245, endPoint y: 57, distance: 66.9
click at [183, 67] on li "無名字/02/null" at bounding box center [185, 70] width 64 height 9
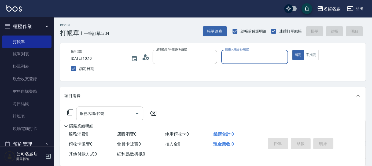
type input "無名字/02/null"
click at [246, 57] on input "服務人員姓名/編號" at bounding box center [255, 56] width 62 height 9
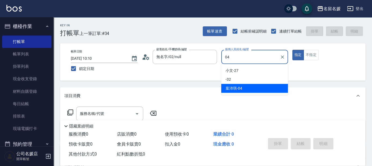
type input "[PERSON_NAME]-04"
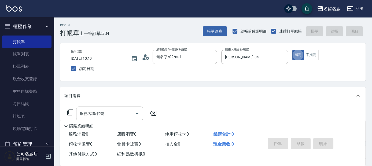
click at [71, 112] on icon at bounding box center [70, 112] width 6 height 6
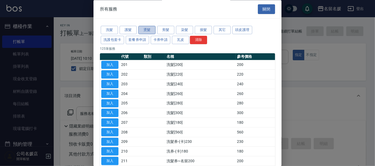
click at [147, 31] on button "燙髮" at bounding box center [146, 30] width 17 height 8
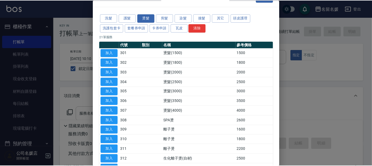
scroll to position [24, 0]
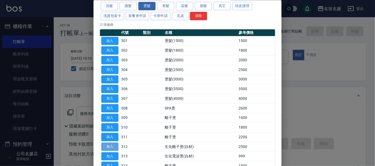
click at [115, 144] on button "加入" at bounding box center [109, 146] width 17 height 8
type input "生化離子燙(自材)(312)"
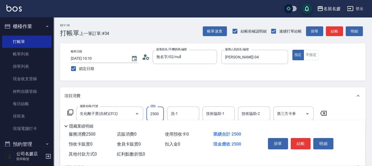
click at [160, 113] on input "2500" at bounding box center [155, 113] width 17 height 14
type input "2000"
click at [179, 112] on input "洗-1" at bounding box center [183, 113] width 27 height 9
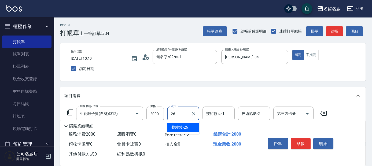
type input "蔡愛陵-26"
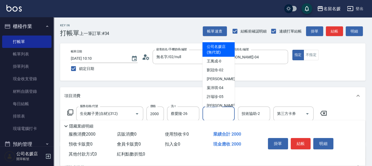
click at [211, 112] on input "技術協助-1" at bounding box center [218, 113] width 27 height 9
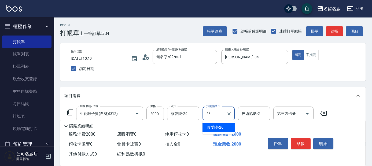
type input "蔡愛陵-26"
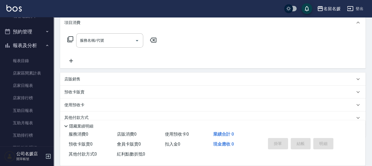
scroll to position [122, 0]
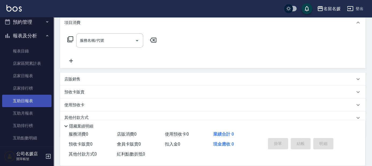
click at [28, 100] on link "互助日報表" at bounding box center [26, 101] width 49 height 12
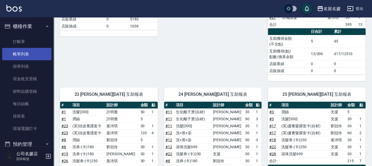
scroll to position [146, 0]
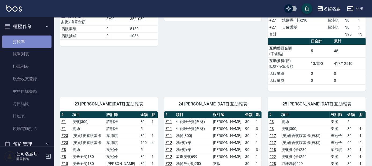
click at [35, 42] on link "打帳單" at bounding box center [26, 41] width 49 height 12
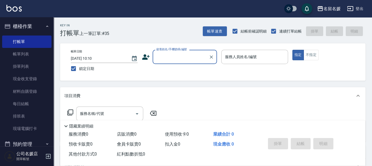
drag, startPoint x: 167, startPoint y: 56, endPoint x: 170, endPoint y: 61, distance: 5.7
click at [167, 56] on input "顧客姓名/手機號碼/編號" at bounding box center [181, 56] width 52 height 9
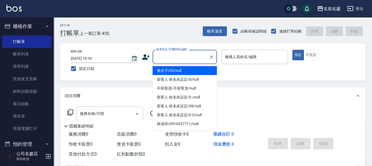
drag, startPoint x: 170, startPoint y: 67, endPoint x: 241, endPoint y: 59, distance: 71.0
click at [172, 66] on li "無名字/02/null" at bounding box center [185, 70] width 64 height 9
click at [244, 59] on label "服務人員姓名/編號" at bounding box center [241, 56] width 32 height 5
click at [244, 59] on input "服務人員姓名/編號" at bounding box center [255, 56] width 62 height 9
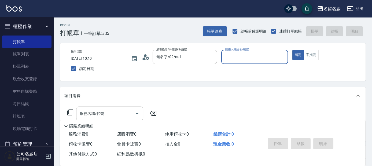
type input "無名字/02/null"
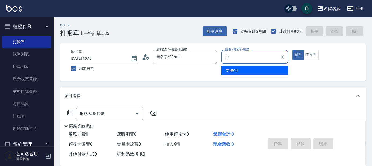
type input "13"
type button "true"
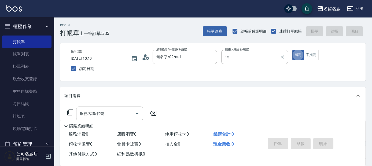
type input "支援-13"
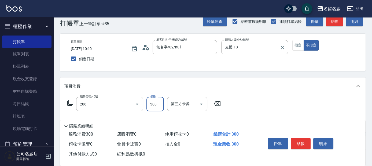
type input "洗髮[300](206)"
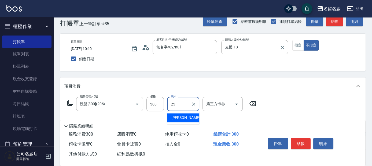
type input "[PERSON_NAME]-25"
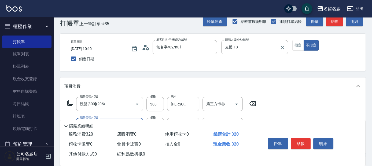
type input "潤絲(801)"
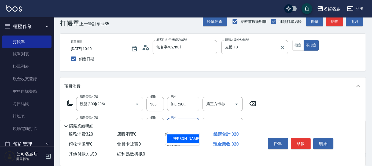
type input "[PERSON_NAME]-25"
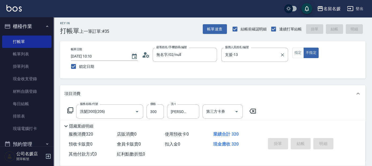
scroll to position [0, 0]
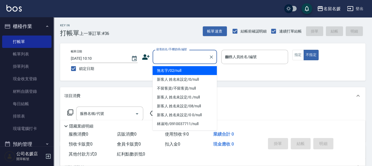
type input "03"
type button "false"
type input "無名字/02/null"
type input "[PERSON_NAME]-03"
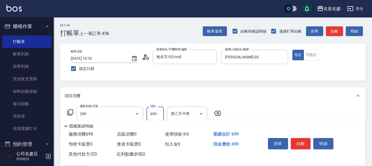
type input "滾珠洗髮699(299)"
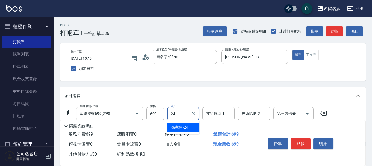
type input "[PERSON_NAME]-24"
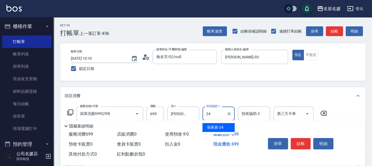
type input "[PERSON_NAME]-24"
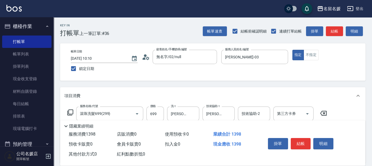
type input "滾珠洗髮699(299)"
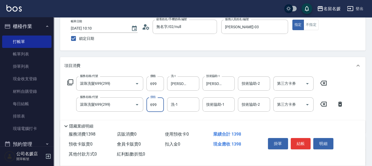
scroll to position [49, 0]
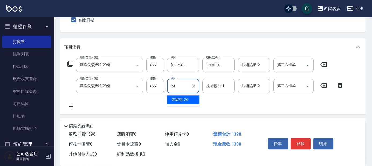
type input "[PERSON_NAME]-24"
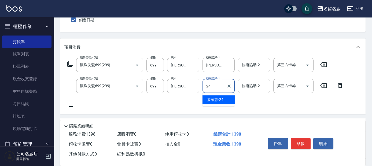
type input "[PERSON_NAME]-24"
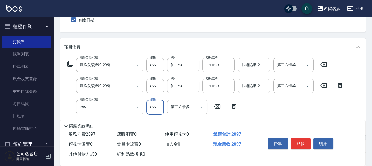
type input "滾珠洗髮699(299)"
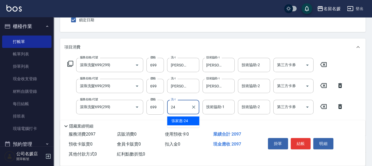
type input "24"
type input "2"
type input "[PERSON_NAME]-24"
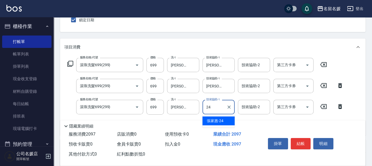
type input "[PERSON_NAME]-24"
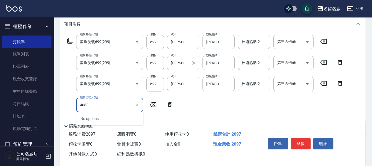
scroll to position [73, 0]
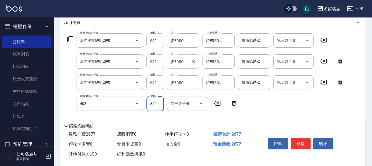
type input "剪髮(580)(408)"
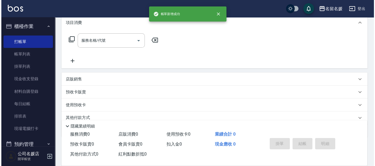
scroll to position [0, 0]
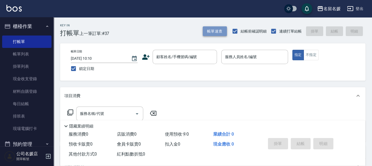
click at [217, 33] on button "帳單速查" at bounding box center [215, 31] width 24 height 10
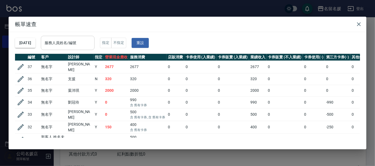
click at [73, 42] on div "服務人員姓名/編號 服務人員姓名/編號" at bounding box center [68, 43] width 54 height 14
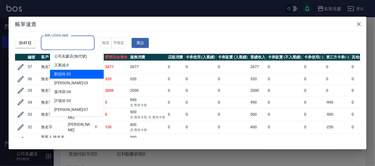
click at [86, 71] on div "劉冠伶 -02" at bounding box center [77, 74] width 54 height 9
type input "劉冠伶-02"
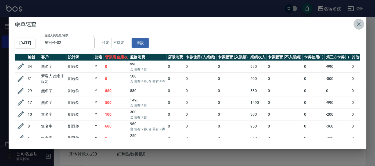
click at [360, 24] on icon "button" at bounding box center [358, 24] width 6 height 6
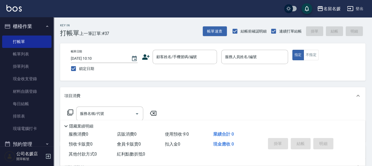
scroll to position [10, 0]
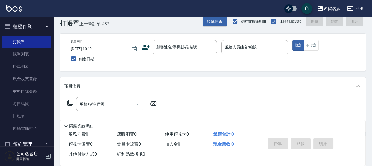
click at [203, 17] on button "帳單速查" at bounding box center [215, 22] width 24 height 10
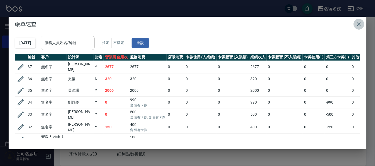
click at [361, 25] on icon "button" at bounding box center [358, 24] width 6 height 6
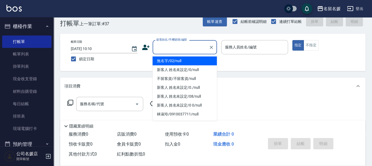
click at [183, 50] on input "顧客姓名/手機號碼/編號" at bounding box center [181, 46] width 52 height 9
type input "0"
type input "無名字/02/null"
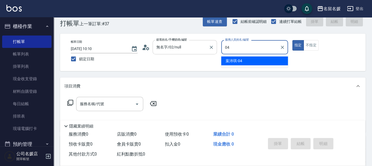
type input "[PERSON_NAME]-04"
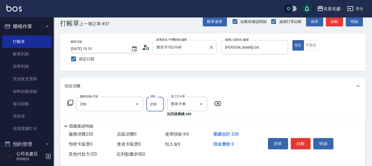
type input "洗髮券-(卡)230(209)"
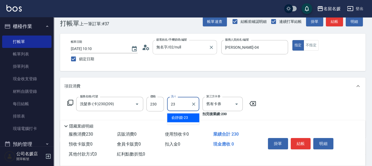
type input "俞靜嫺-23"
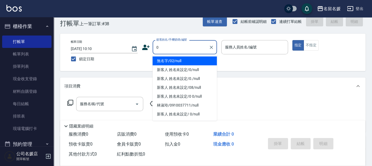
type input "0"
type input "04"
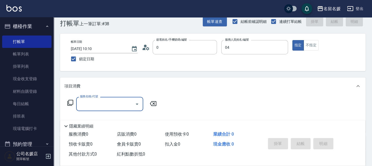
type input "無名字/02/null"
type input "[PERSON_NAME]-04"
type input "639"
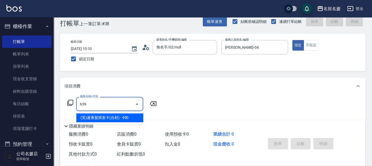
type input "新客人 姓名未設定/0/null"
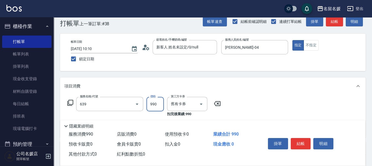
type input "(芙)蘆薈髮膜套卡(自材)(639)"
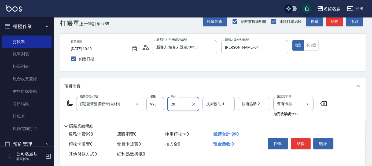
type input "yun-28"
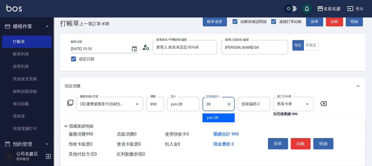
type input "yun-28"
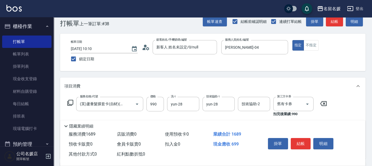
type input "滾珠洗髮699(299)"
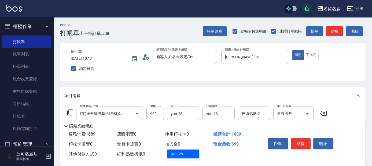
type input "yun-28"
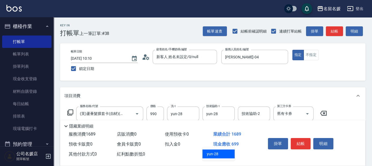
type input "yun-28"
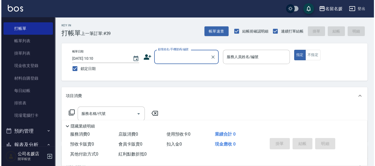
scroll to position [122, 0]
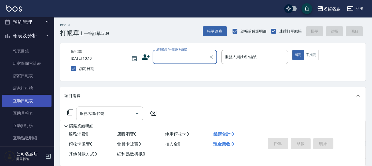
click at [23, 104] on link "互助日報表" at bounding box center [26, 101] width 49 height 12
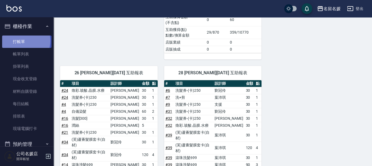
click at [22, 41] on link "打帳單" at bounding box center [26, 41] width 49 height 12
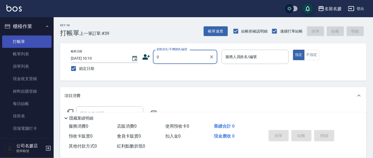
type input "0"
type input "04"
type button "true"
type input "新客人 姓名未設定/0/null"
type input "[PERSON_NAME]-04"
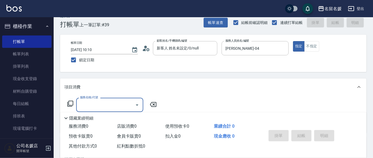
scroll to position [24, 0]
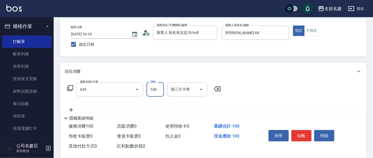
type input "煥彩.玻酸.晶膜.水療(635)"
click at [127, 89] on icon "Clear" at bounding box center [129, 89] width 5 height 5
type input "(芙)頭皮養護套卡(638)"
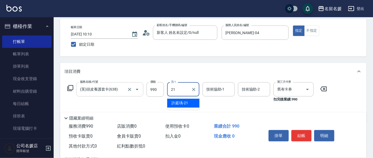
type input "許庭瑀-21"
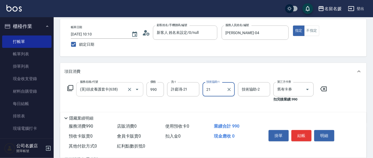
type input "許庭瑀-21"
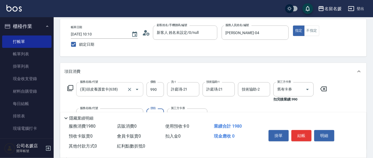
type input "(芙)蘆薈髮膜套卡(自材)(639)"
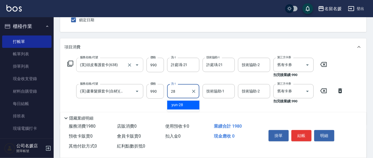
type input "28"
type input "."
type input "yun-28"
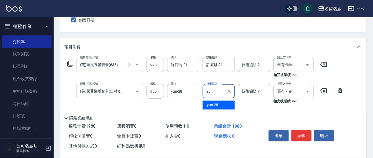
type input "yun-28"
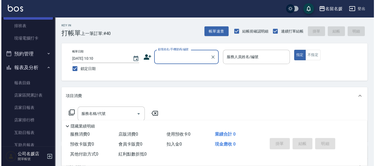
scroll to position [146, 0]
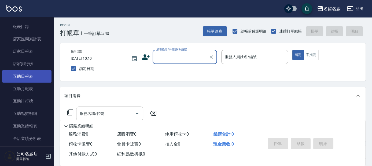
click at [35, 78] on link "互助日報表" at bounding box center [26, 76] width 49 height 12
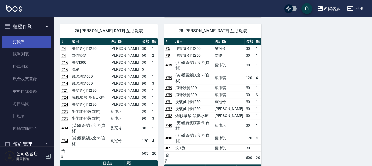
click at [21, 45] on link "打帳單" at bounding box center [26, 41] width 49 height 12
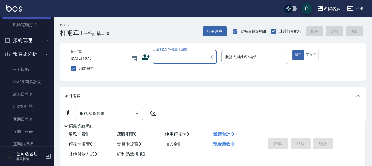
scroll to position [122, 0]
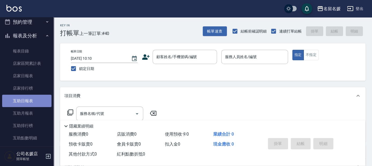
click at [30, 99] on link "互助日報表" at bounding box center [26, 101] width 49 height 12
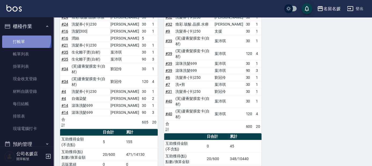
click at [25, 39] on link "打帳單" at bounding box center [26, 41] width 49 height 12
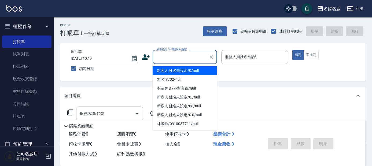
type input "新客人 姓名未設定/0/null"
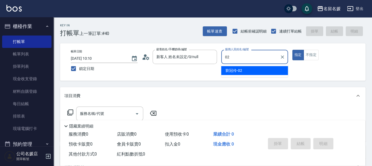
type input "02"
type button "true"
type input "劉冠伶-02"
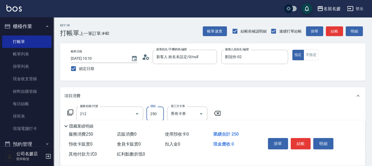
type input "洗髮券-(卡)250(212)"
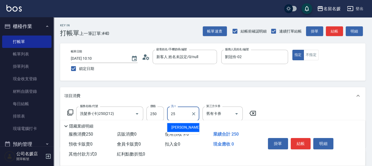
type input "[PERSON_NAME]-25"
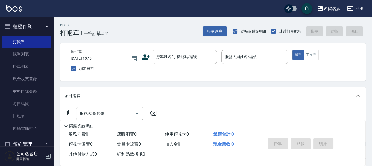
drag, startPoint x: 143, startPoint y: 93, endPoint x: 144, endPoint y: 100, distance: 6.3
click at [142, 95] on div "項目消費" at bounding box center [213, 95] width 306 height 17
drag, startPoint x: 131, startPoint y: 161, endPoint x: 128, endPoint y: 161, distance: 3.3
click at [128, 161] on div "服務消費 0 店販消費 0 使用預收卡 0 業績合計 0 預收卡販賣 0 會員卡販賣 0 扣入金 0 現金應收 0 其他付款方式 0 紅利點數折抵 0 掛單 …" at bounding box center [213, 147] width 306 height 36
click at [125, 157] on div "紅利點數折抵 0" at bounding box center [139, 154] width 48 height 10
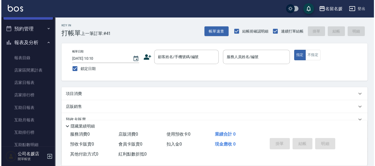
scroll to position [122, 0]
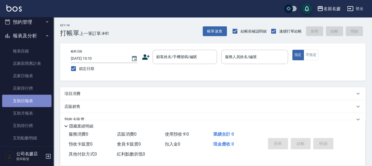
click at [33, 98] on link "互助日報表" at bounding box center [26, 101] width 49 height 12
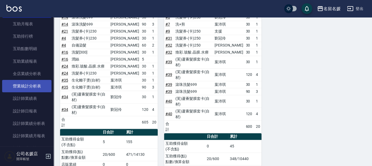
scroll to position [220, 0]
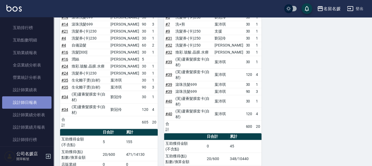
click at [35, 104] on link "設計師日報表" at bounding box center [26, 102] width 49 height 12
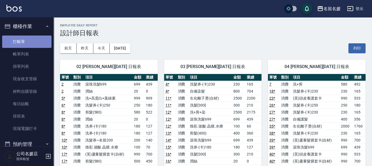
click at [27, 45] on link "打帳單" at bounding box center [26, 41] width 49 height 12
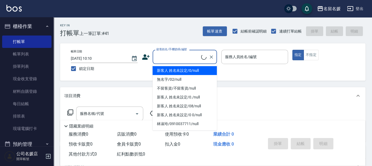
click at [185, 55] on input "顧客姓名/手機號碼/編號" at bounding box center [178, 56] width 46 height 9
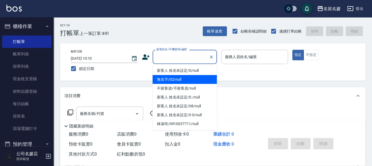
click at [185, 82] on li "無名字/02/null" at bounding box center [185, 79] width 64 height 9
type input "無名字/02/null"
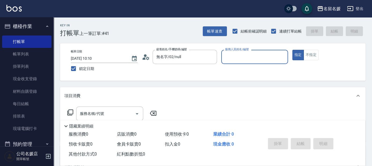
click at [256, 58] on input "服務人員姓名/編號" at bounding box center [255, 56] width 62 height 9
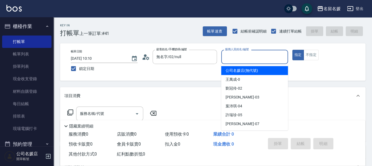
type input "0"
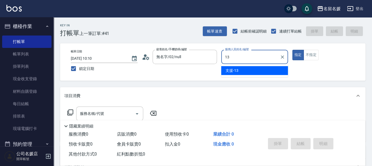
type input "13"
type button "true"
type input "支援-13"
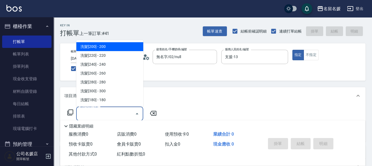
click at [119, 110] on input "服務名稱/代號" at bounding box center [106, 113] width 54 height 9
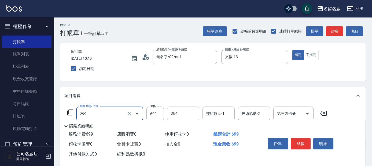
type input "滾珠洗髮699(299)"
click at [188, 113] on input "洗-1" at bounding box center [183, 113] width 27 height 9
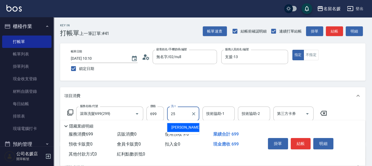
type input "[PERSON_NAME]-25"
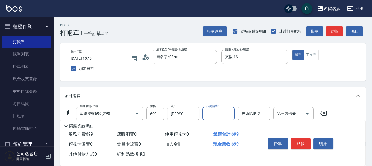
click at [228, 115] on input "技術協助-1" at bounding box center [218, 113] width 27 height 9
type input "[PERSON_NAME]-25"
click at [310, 53] on button "不指定" at bounding box center [311, 55] width 15 height 10
type button "false"
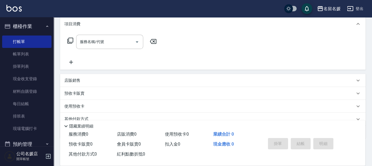
scroll to position [95, 0]
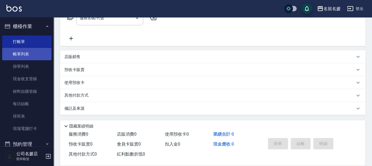
click at [34, 53] on link "帳單列表" at bounding box center [26, 54] width 49 height 12
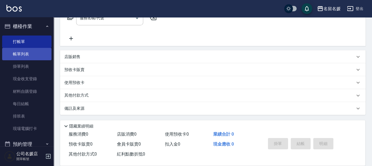
click at [34, 53] on link "帳單列表" at bounding box center [26, 54] width 49 height 12
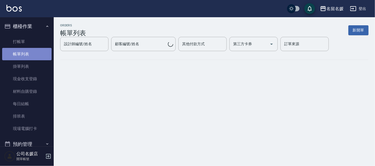
click at [34, 53] on link "帳單列表" at bounding box center [26, 54] width 49 height 12
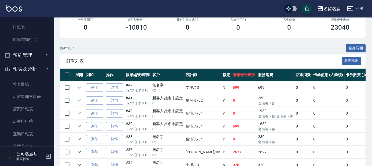
scroll to position [97, 0]
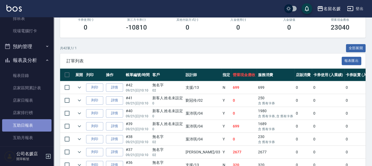
click at [28, 124] on link "互助日報表" at bounding box center [26, 125] width 49 height 12
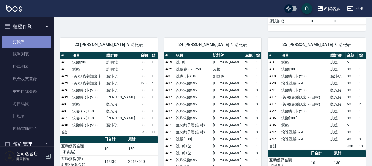
click at [26, 42] on link "打帳單" at bounding box center [26, 41] width 49 height 12
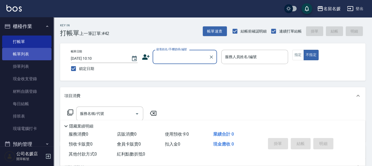
click at [37, 54] on link "帳單列表" at bounding box center [26, 54] width 49 height 12
click at [38, 54] on link "帳單列表" at bounding box center [26, 54] width 49 height 12
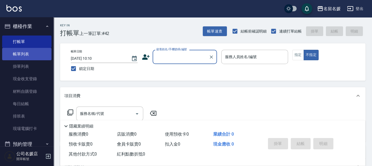
click at [38, 54] on link "帳單列表" at bounding box center [26, 54] width 49 height 12
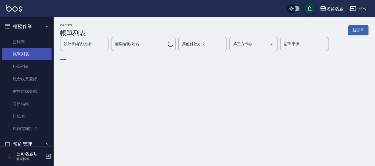
click at [20, 50] on link "帳單列表" at bounding box center [26, 54] width 49 height 12
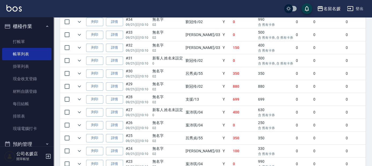
scroll to position [269, 0]
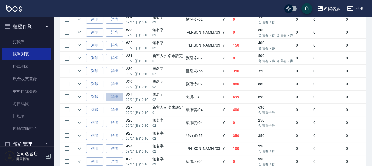
click at [118, 93] on link "詳情" at bounding box center [114, 97] width 17 height 8
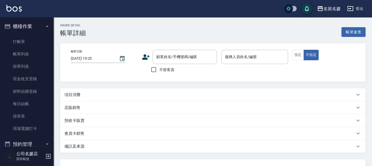
type input "[DATE] 10:10"
type input "支援-13"
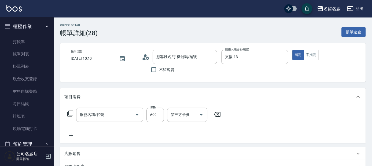
type input "無名字/02/null"
type input "滾珠洗髮699(299)"
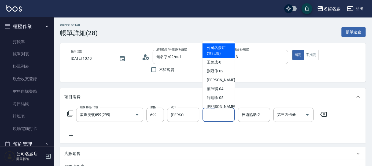
click at [222, 113] on div "技術協助-1 技術協助-1" at bounding box center [219, 114] width 32 height 14
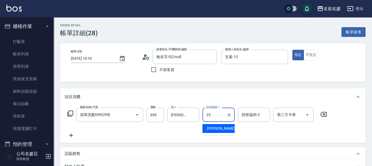
type input "25"
type input "3"
type input "[PERSON_NAME]-25"
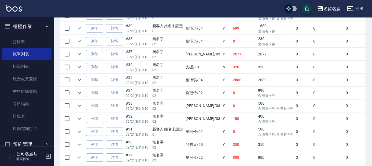
scroll to position [220, 0]
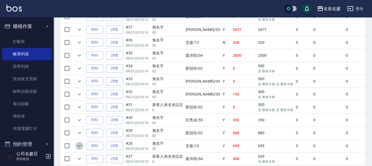
click at [80, 145] on icon "expand row" at bounding box center [79, 145] width 6 height 6
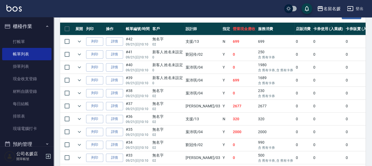
scroll to position [146, 0]
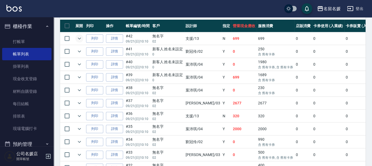
click at [79, 39] on icon "expand row" at bounding box center [79, 39] width 3 height 2
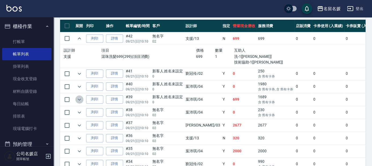
click at [76, 98] on icon "expand row" at bounding box center [79, 99] width 6 height 6
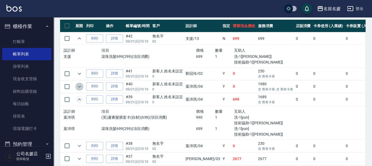
click at [81, 84] on icon "expand row" at bounding box center [79, 86] width 6 height 6
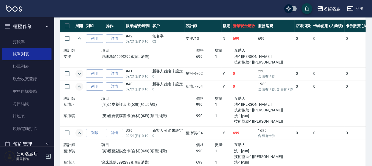
click at [79, 72] on icon "expand row" at bounding box center [79, 73] width 6 height 6
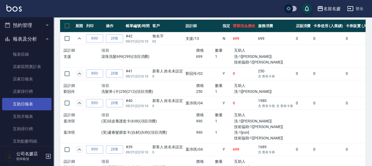
scroll to position [122, 0]
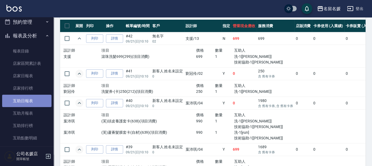
click at [36, 98] on link "互助日報表" at bounding box center [26, 101] width 49 height 12
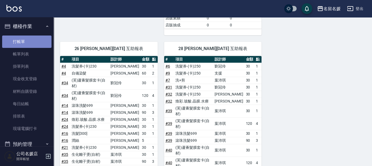
click at [27, 39] on link "打帳單" at bounding box center [26, 41] width 49 height 12
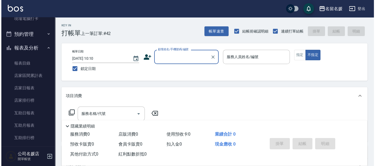
scroll to position [122, 0]
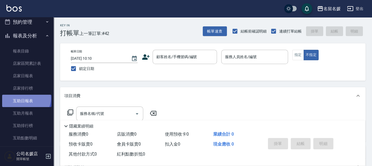
click at [26, 98] on link "互助日報表" at bounding box center [26, 101] width 49 height 12
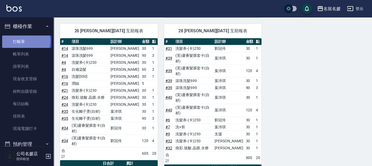
click at [24, 40] on link "打帳單" at bounding box center [26, 41] width 49 height 12
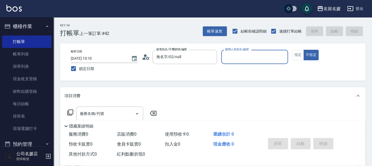
type input "新客人 姓名未設定/0/null"
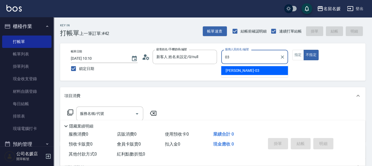
type input "03"
type button "false"
type input "蔡依芳-03"
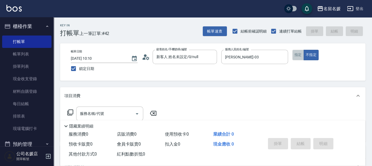
click at [302, 56] on button "指定" at bounding box center [299, 55] width 12 height 10
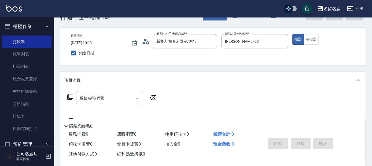
scroll to position [24, 0]
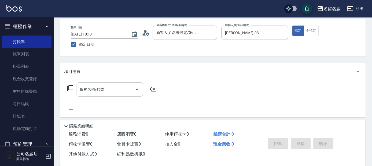
click at [120, 92] on input "服務名稱/代號" at bounding box center [106, 89] width 54 height 9
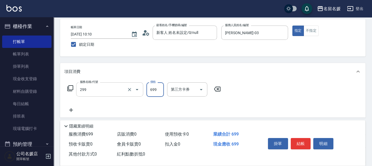
type input "滾珠洗髮699(299)"
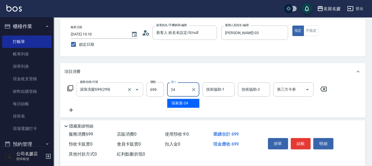
type input "[PERSON_NAME]-24"
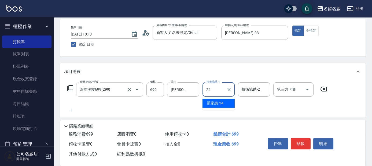
type input "[PERSON_NAME]-24"
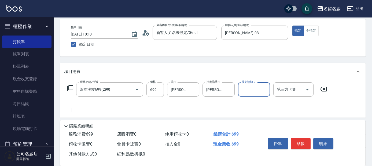
click at [187, 57] on div "Key In 打帳單 上一筆訂單:#42 帳單速查 結帳前確認明細 連續打單結帳 掛單 結帳 明細 帳單日期 2025/09/21 10:10 鎖定日期 顧客…" at bounding box center [213, 116] width 319 height 246
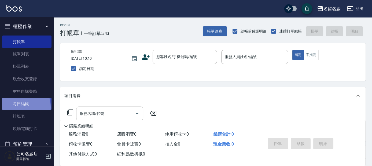
click at [17, 107] on link "每日結帳" at bounding box center [26, 103] width 49 height 12
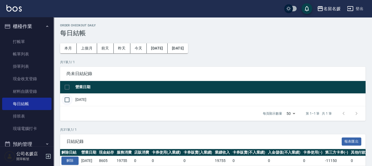
click at [71, 98] on input "checkbox" at bounding box center [66, 99] width 11 height 11
checkbox input "true"
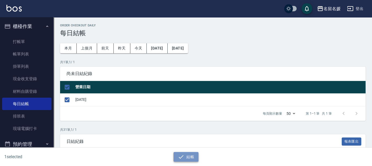
click at [196, 155] on button "結帳" at bounding box center [186, 157] width 25 height 10
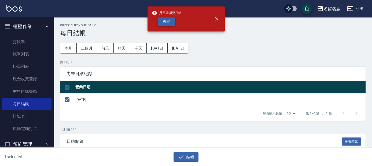
click at [165, 23] on button "確定" at bounding box center [166, 21] width 17 height 8
checkbox input "false"
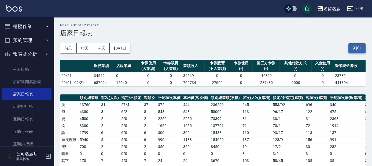
click at [351, 47] on button "列印" at bounding box center [357, 48] width 17 height 10
click at [33, 117] on link "互助日報表" at bounding box center [26, 119] width 49 height 12
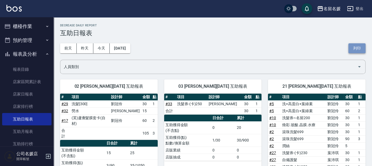
click at [352, 43] on button "列印" at bounding box center [357, 48] width 17 height 10
drag, startPoint x: 25, startPoint y: 143, endPoint x: 108, endPoint y: 85, distance: 101.0
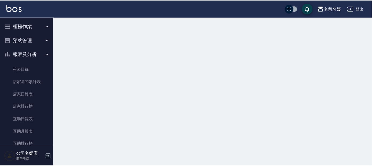
scroll to position [73, 0]
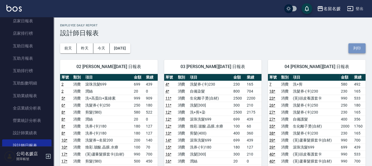
click at [358, 50] on button "列印" at bounding box center [357, 48] width 17 height 10
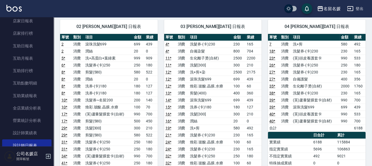
scroll to position [49, 0]
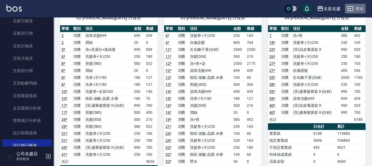
click at [358, 10] on button "登出" at bounding box center [355, 9] width 21 height 10
